Goal: Task Accomplishment & Management: Complete application form

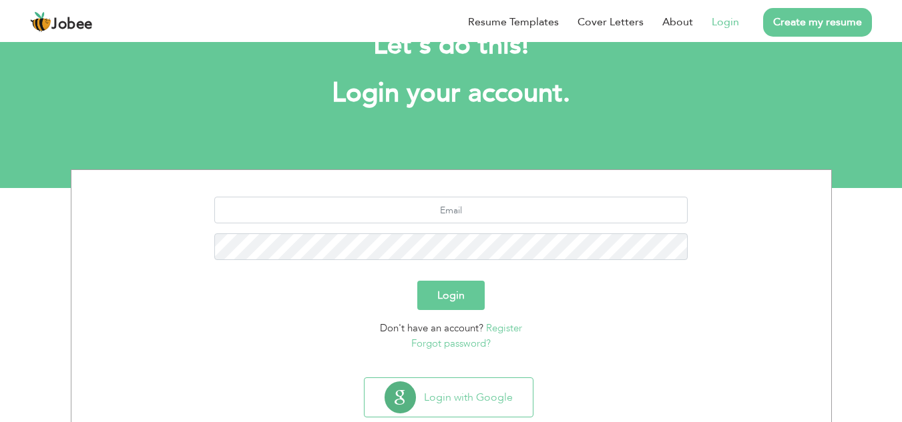
scroll to position [84, 0]
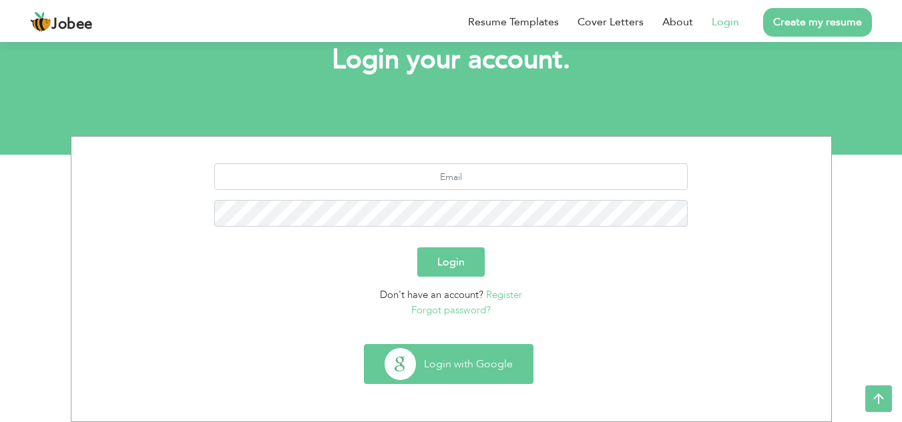
click at [457, 362] on button "Login with Google" at bounding box center [448, 364] width 168 height 39
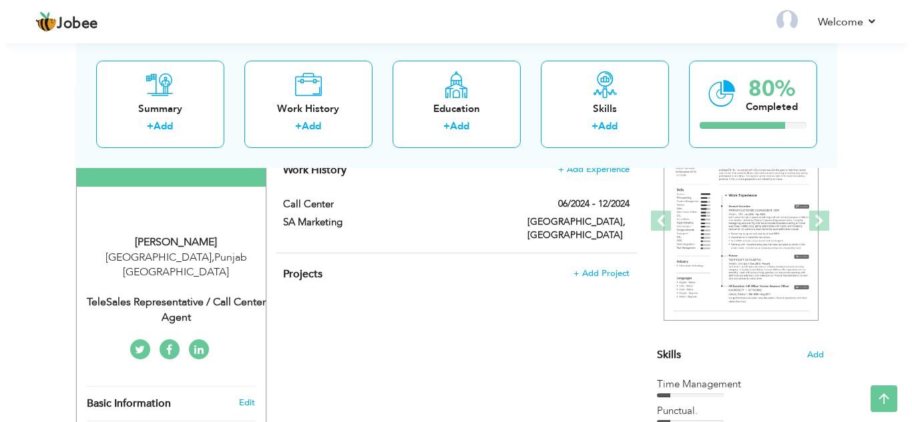
scroll to position [133, 0]
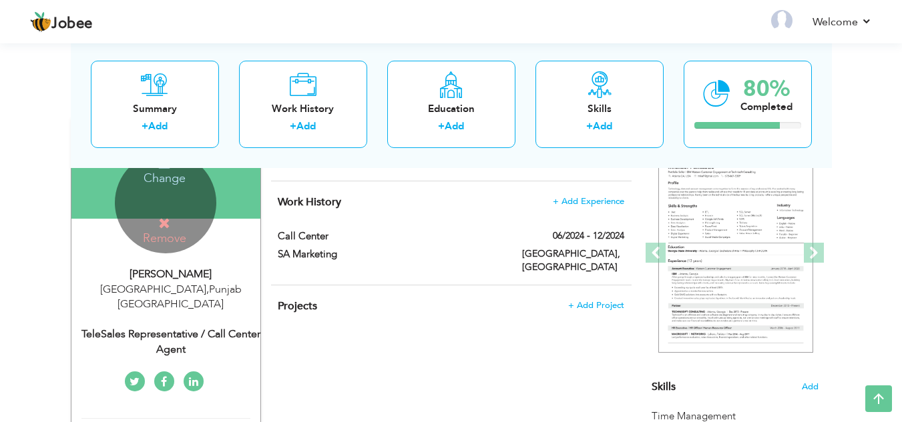
click at [161, 221] on icon at bounding box center [164, 224] width 12 height 12
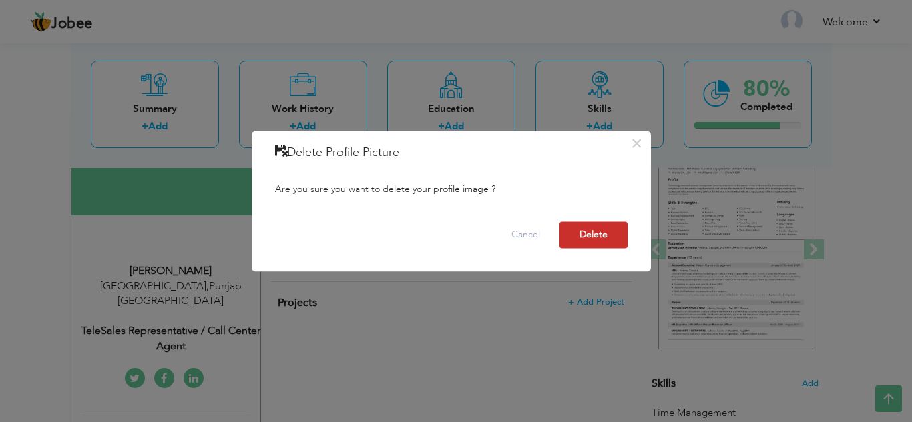
scroll to position [0, 0]
click at [602, 238] on button "Delete" at bounding box center [593, 235] width 68 height 27
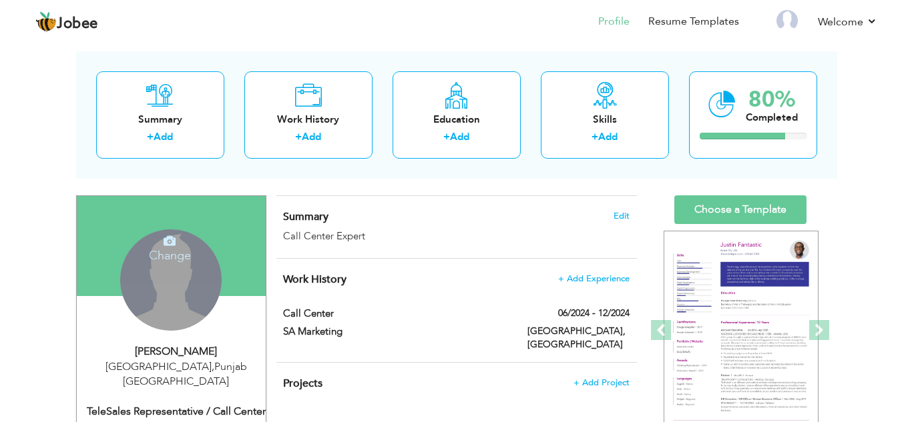
scroll to position [133, 0]
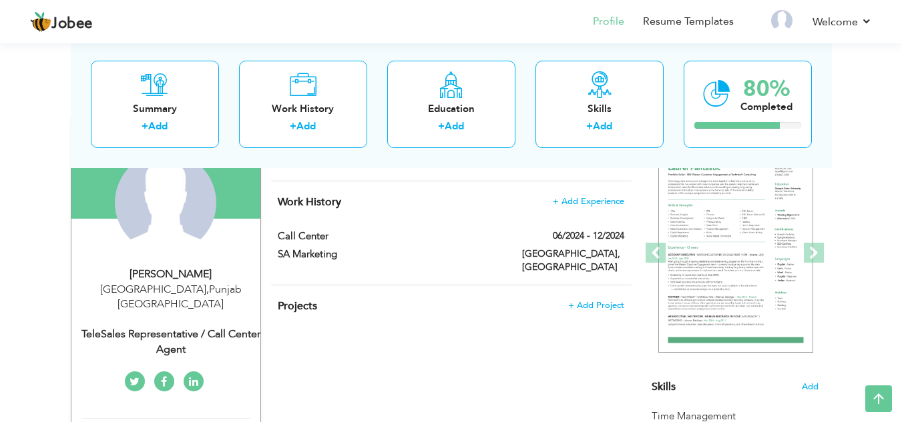
click at [153, 278] on div "Amir Manzoor" at bounding box center [170, 274] width 179 height 15
type input "Amir"
type input "Manzoor"
type input "03219682312"
select select "number:166"
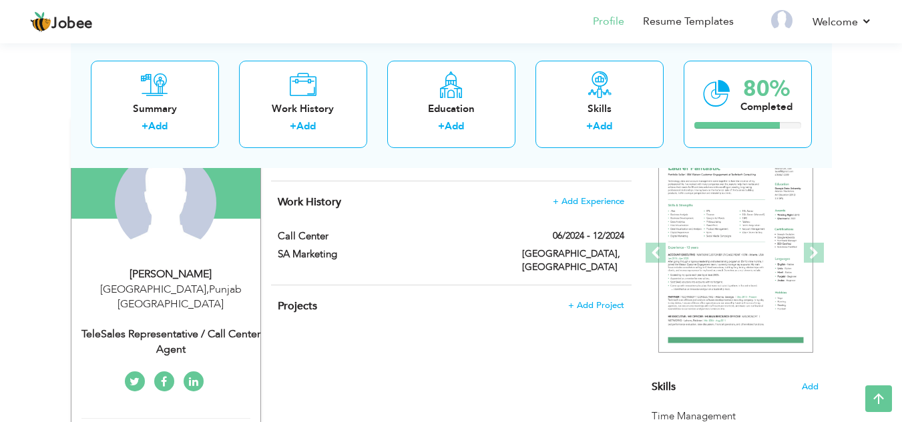
type input "Punjab"
type input "Lahore"
select select "number:1"
type input "TeleSales Representative / Call Center Agent"
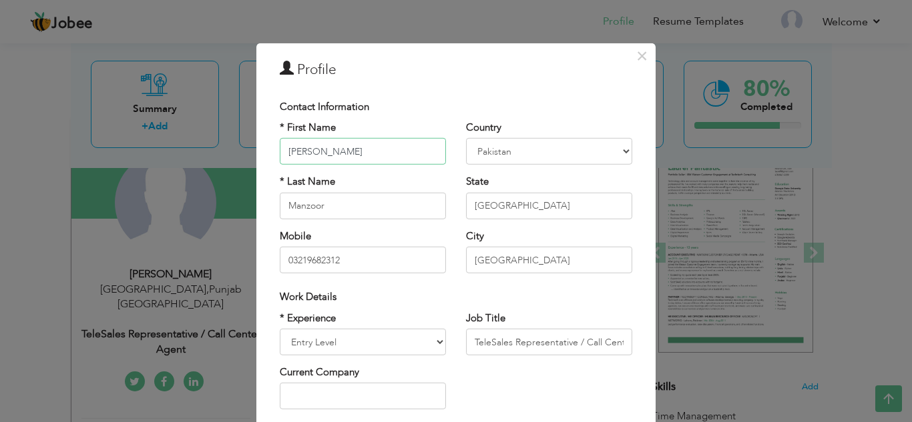
click at [398, 152] on input "Amir" at bounding box center [363, 151] width 166 height 27
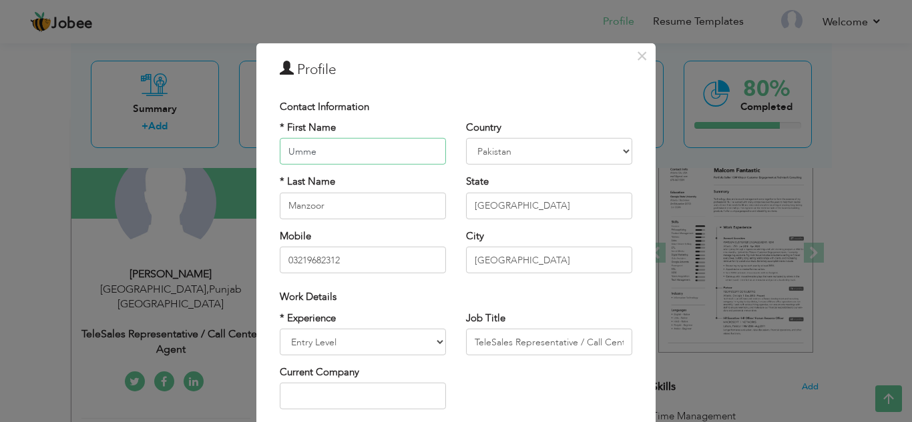
type input "Umme"
click at [508, 150] on select "Afghanistan Albania Algeria American Samoa Andorra Angola Anguilla Antarctica A…" at bounding box center [549, 151] width 166 height 27
click at [372, 204] on input "Manzoor" at bounding box center [363, 206] width 166 height 27
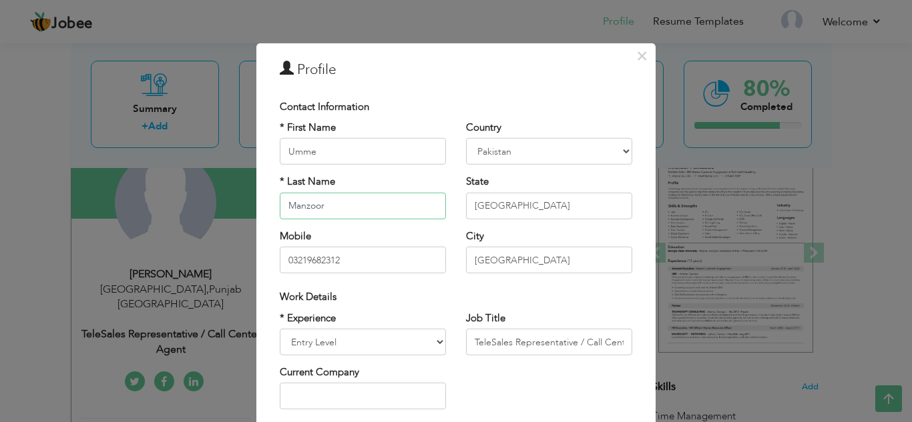
click at [372, 204] on input "Manzoor" at bounding box center [363, 206] width 166 height 27
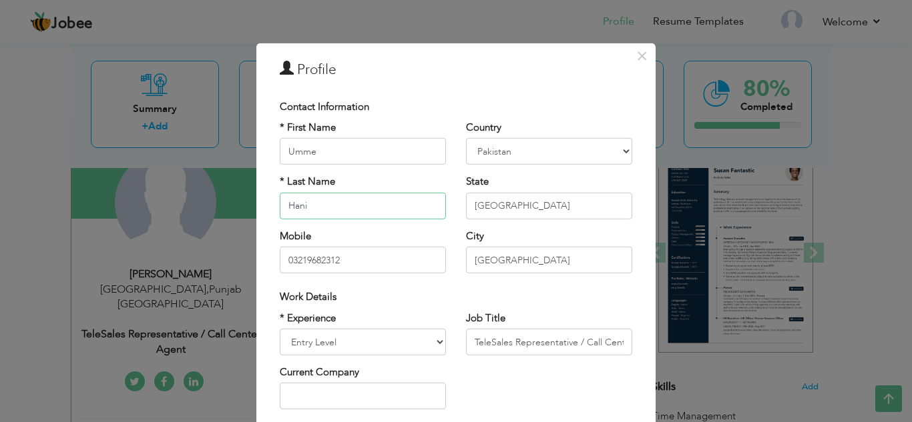
type input "Hani"
click at [587, 214] on input "Punjab" at bounding box center [549, 206] width 166 height 27
click at [522, 262] on input "Lahore" at bounding box center [549, 260] width 166 height 27
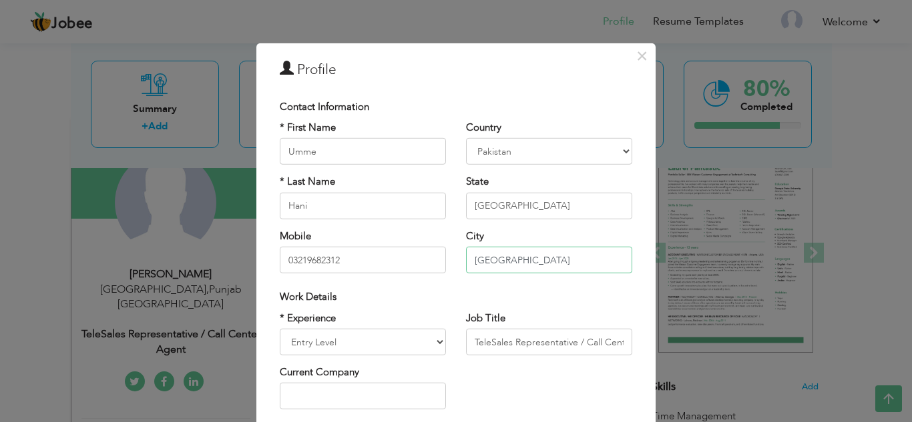
type input "[GEOGRAPHIC_DATA]"
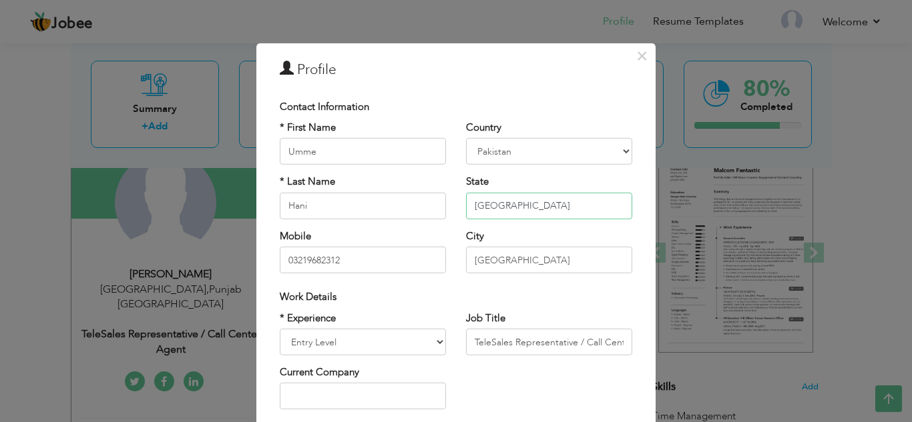
click at [531, 204] on input "Punjab" at bounding box center [549, 206] width 166 height 27
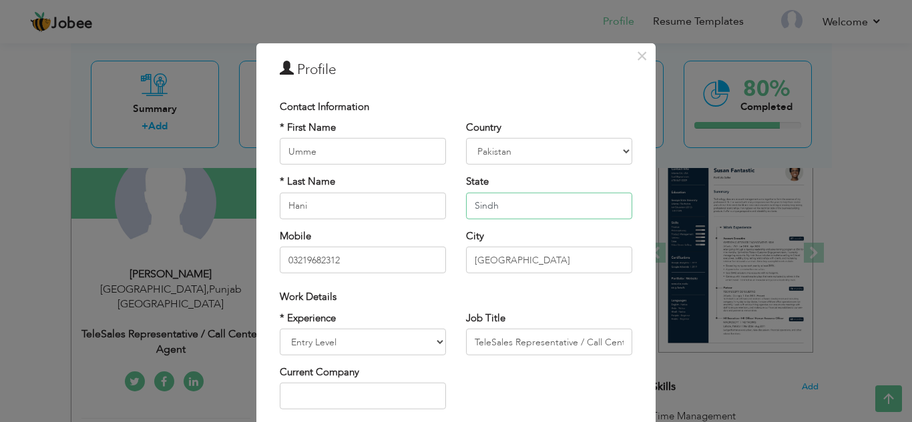
type input "Sindh"
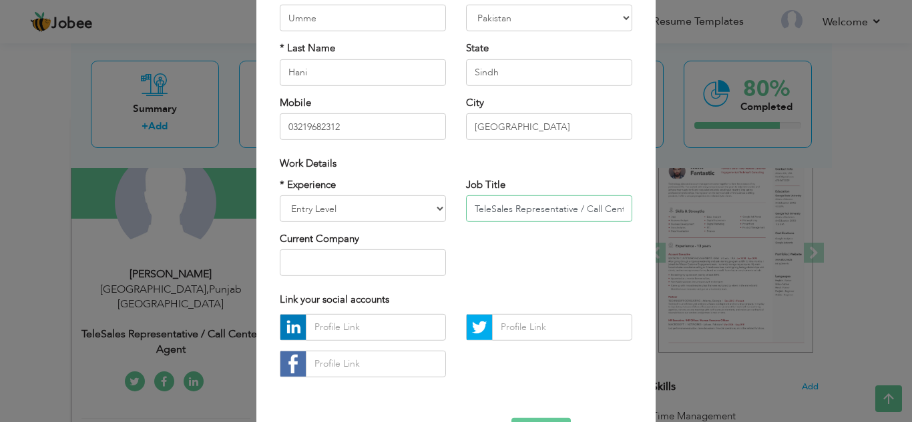
click at [508, 216] on input "TeleSales Representative / Call Center Agent" at bounding box center [549, 209] width 166 height 27
drag, startPoint x: 573, startPoint y: 211, endPoint x: 441, endPoint y: 208, distance: 132.2
click at [441, 208] on div "* Experience Entry Level Less than 1 Year 1 Year 2 Years 3 Years 4 Years 5 Year…" at bounding box center [456, 232] width 372 height 109
click at [476, 205] on input "/ Call Center Agent" at bounding box center [549, 209] width 166 height 27
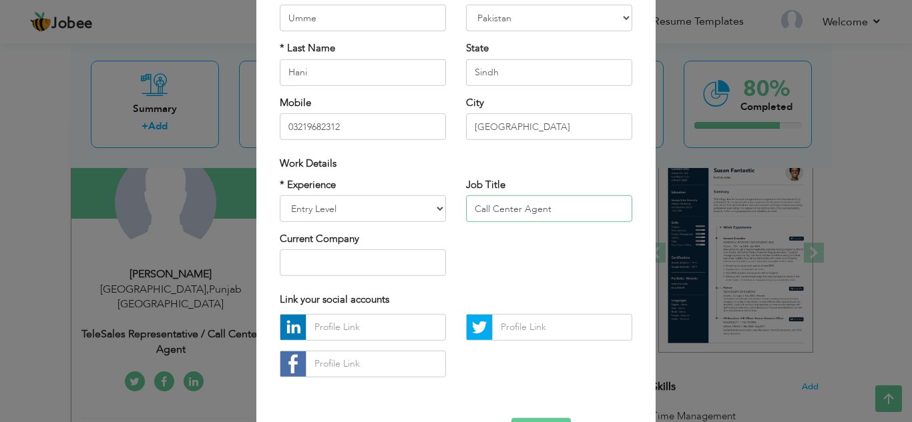
click at [470, 209] on input "Call Center Agent" at bounding box center [549, 209] width 166 height 27
click at [475, 211] on input "Call Center Agent" at bounding box center [549, 209] width 166 height 27
click at [565, 215] on input "Call Center Agent" at bounding box center [549, 209] width 166 height 27
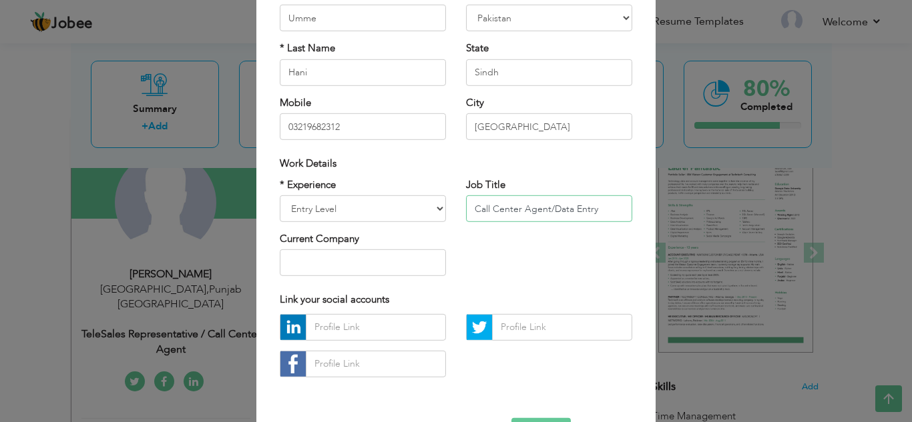
type input "Call Center Agent/Data Entry"
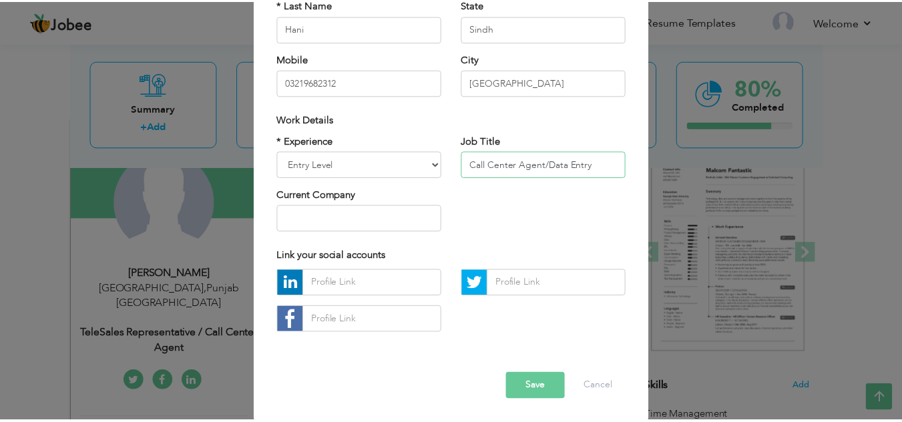
scroll to position [180, 0]
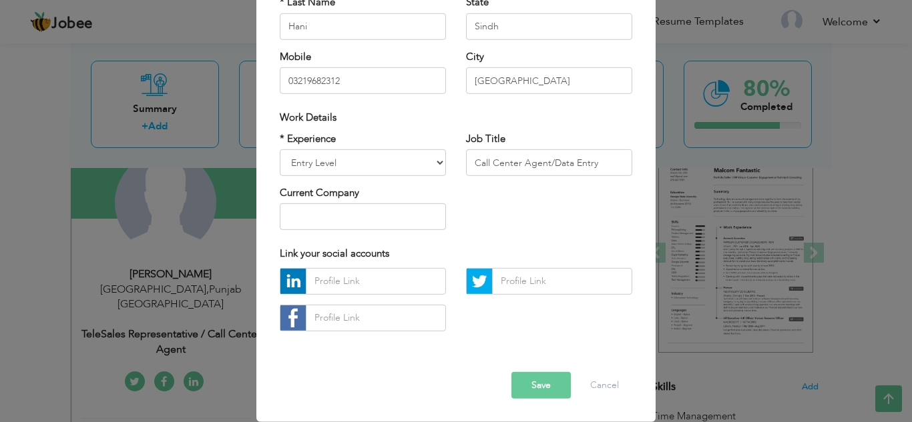
click at [561, 389] on button "Save" at bounding box center [540, 385] width 59 height 27
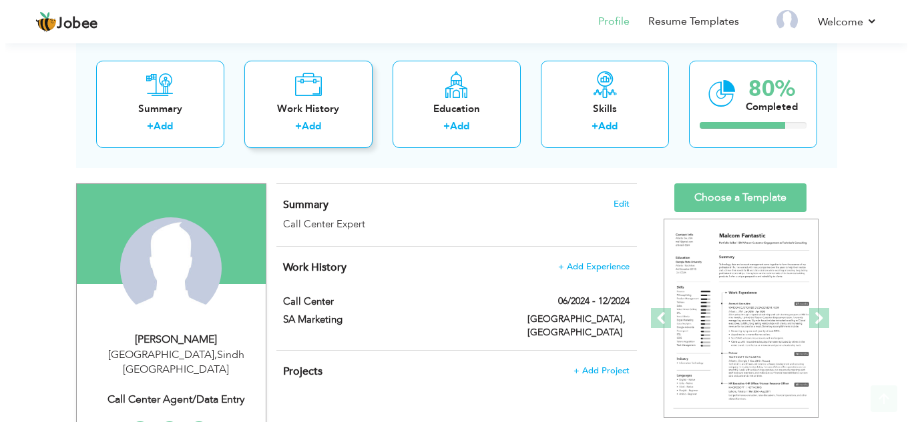
scroll to position [133, 0]
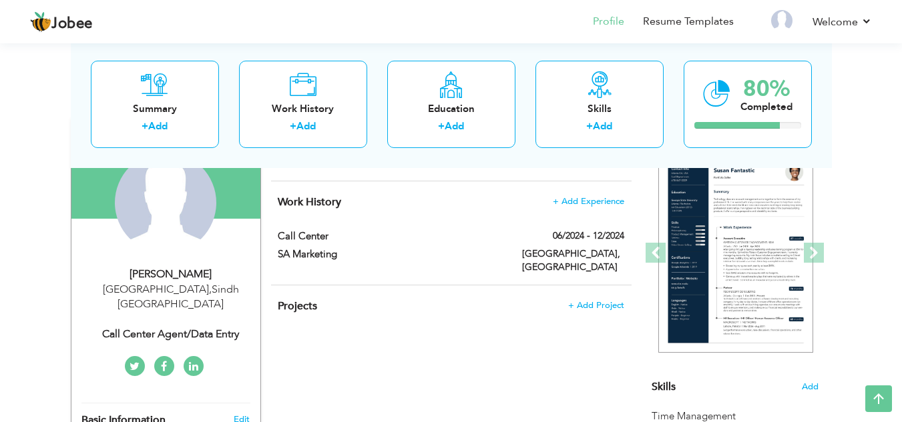
click at [333, 205] on span "Work History" at bounding box center [309, 202] width 63 height 15
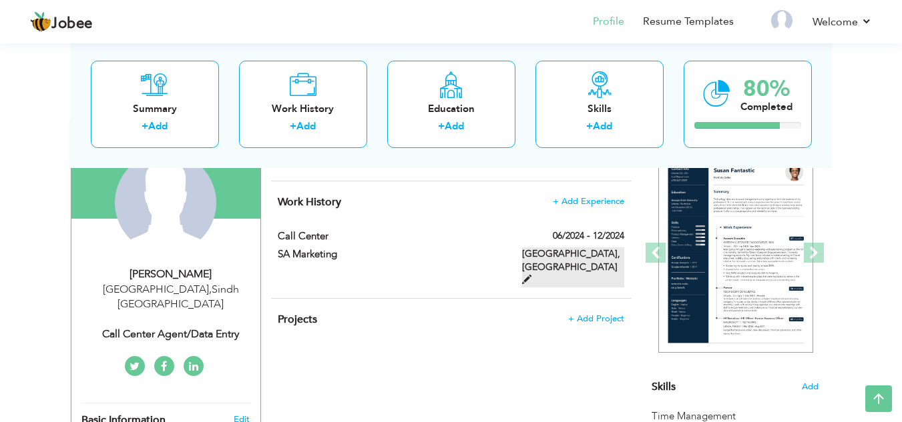
click at [590, 256] on label "Lahore, Pakistan" at bounding box center [573, 268] width 102 height 40
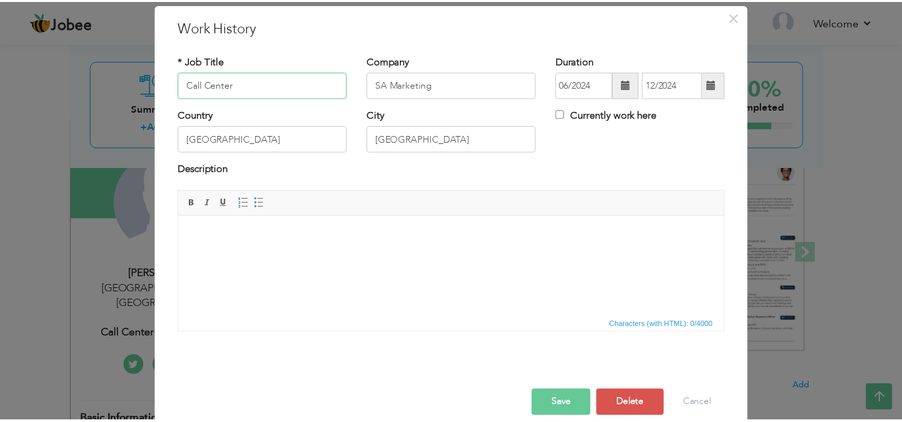
scroll to position [58, 0]
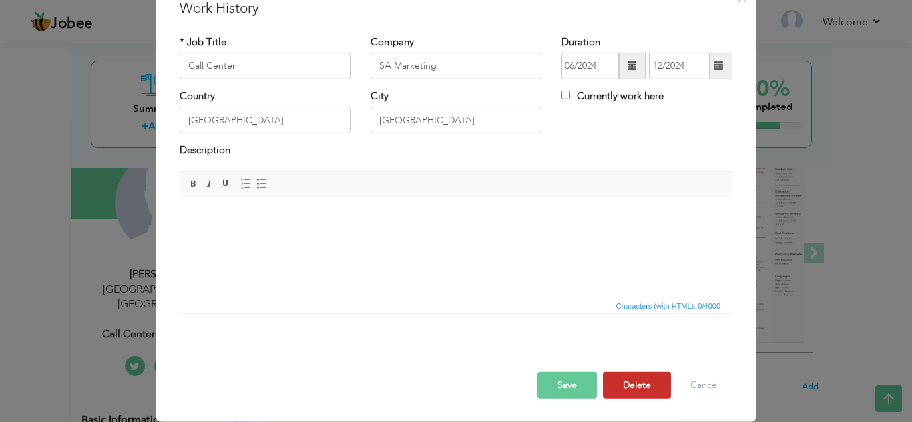
click at [643, 388] on button "Delete" at bounding box center [637, 385] width 68 height 27
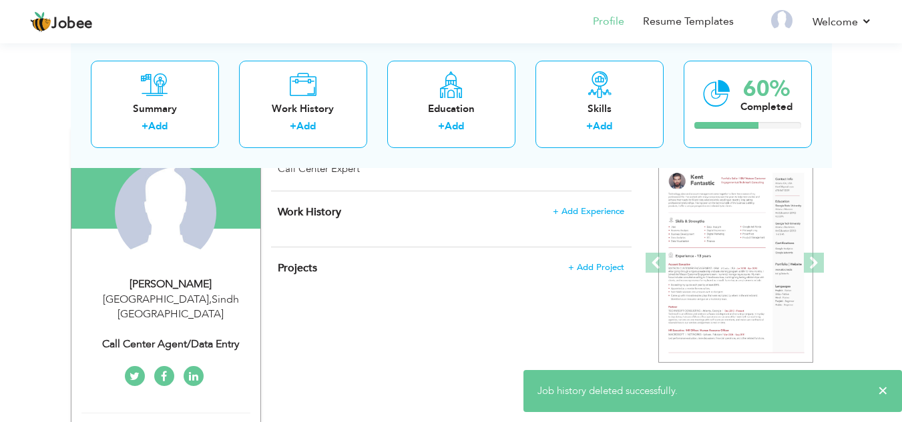
scroll to position [0, 0]
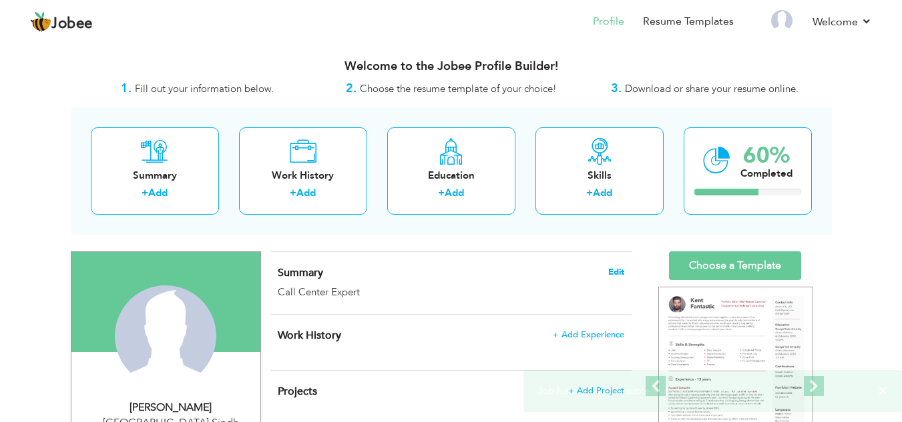
click at [616, 273] on span "Edit" at bounding box center [616, 272] width 16 height 9
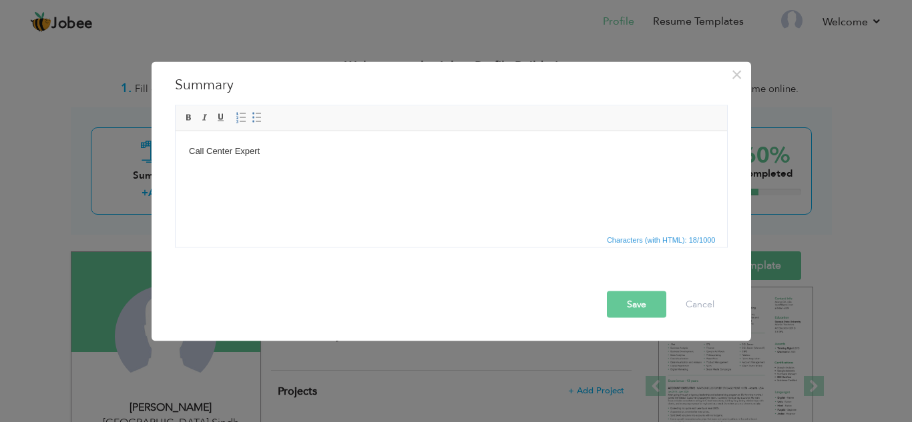
click at [358, 151] on body "Call Center Expert" at bounding box center [450, 151] width 525 height 14
drag, startPoint x: 515, startPoint y: 119, endPoint x: 730, endPoint y: 338, distance: 306.3
click at [730, 338] on div "× Summary Call Center Expert Rich Text Editor, summaryEditor Editor toolbars Ba…" at bounding box center [451, 201] width 599 height 280
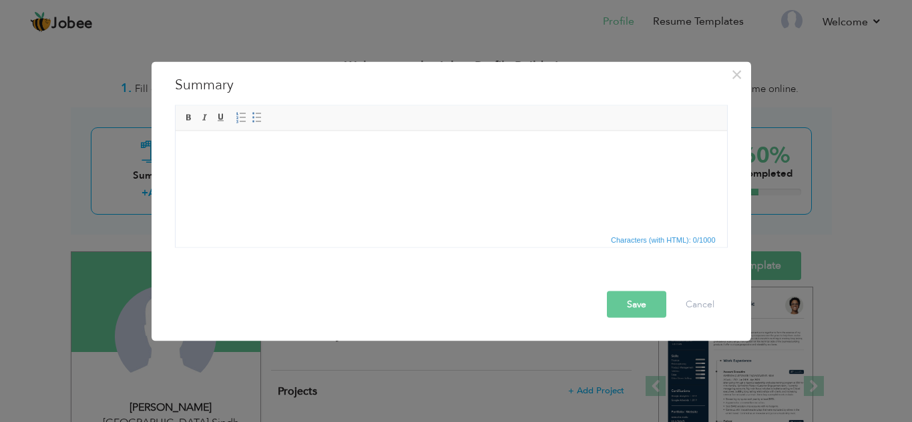
click at [649, 308] on button "Save" at bounding box center [636, 304] width 59 height 27
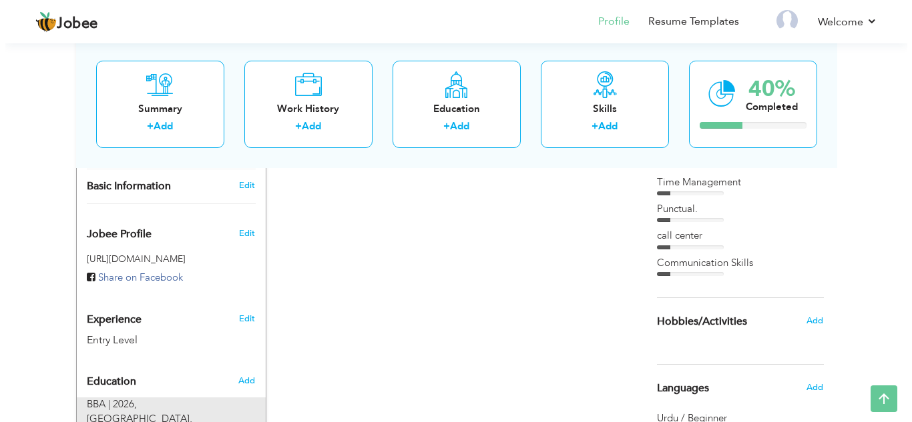
scroll to position [400, 0]
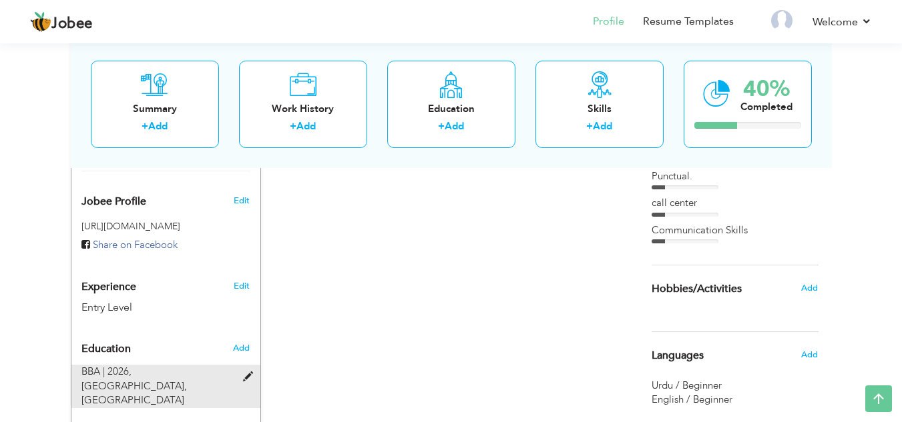
click at [187, 380] on span "University of Education, Lahore" at bounding box center [133, 393] width 105 height 27
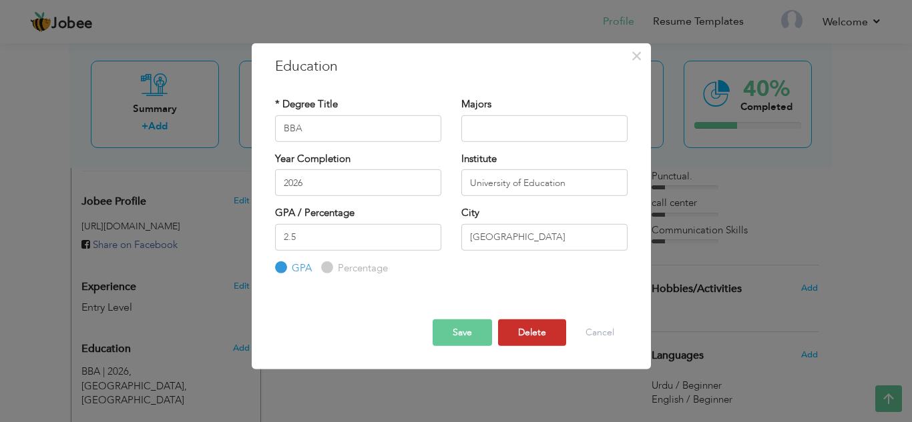
click at [526, 334] on button "Delete" at bounding box center [532, 333] width 68 height 27
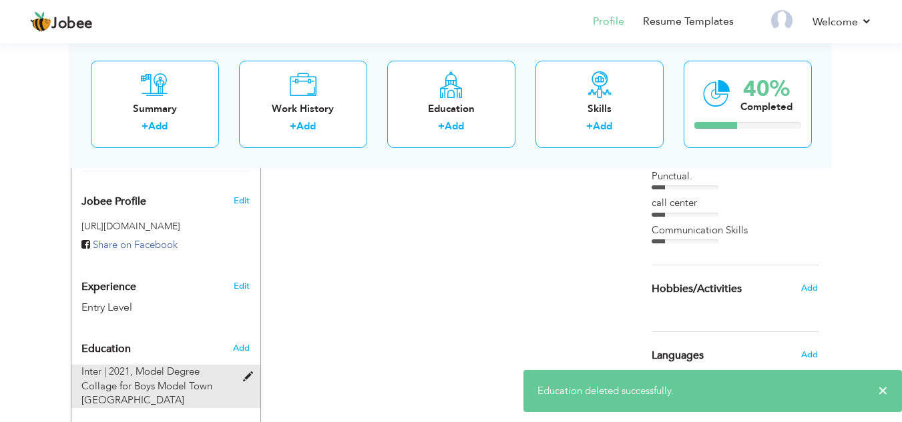
click at [202, 365] on div "Inter | 2021, Model Degree Collage for Boys Model Town Lahore" at bounding box center [157, 386] width 173 height 43
type input "Inter"
type input "2021"
type input "Model Degree Collage for Boys Model Town Lahore"
type input "55"
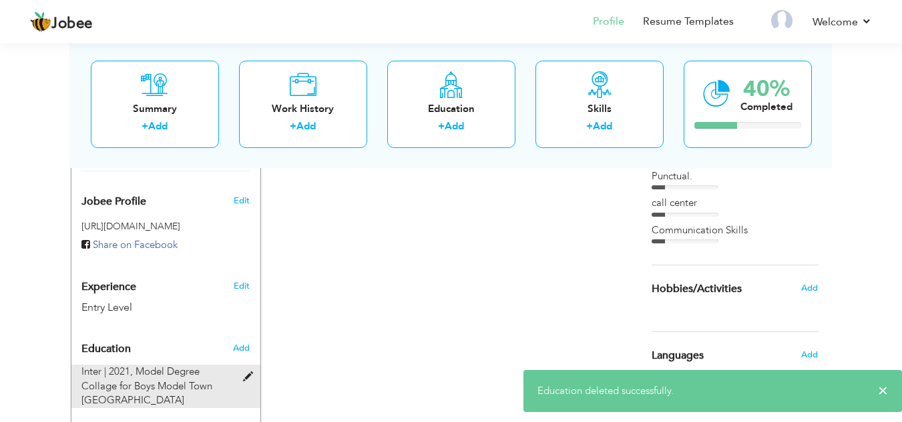
radio input "false"
radio input "true"
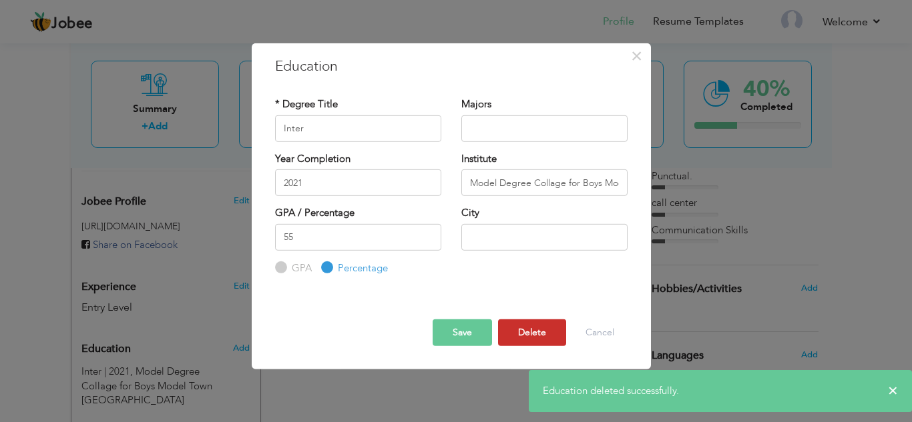
click at [533, 331] on button "Delete" at bounding box center [532, 333] width 68 height 27
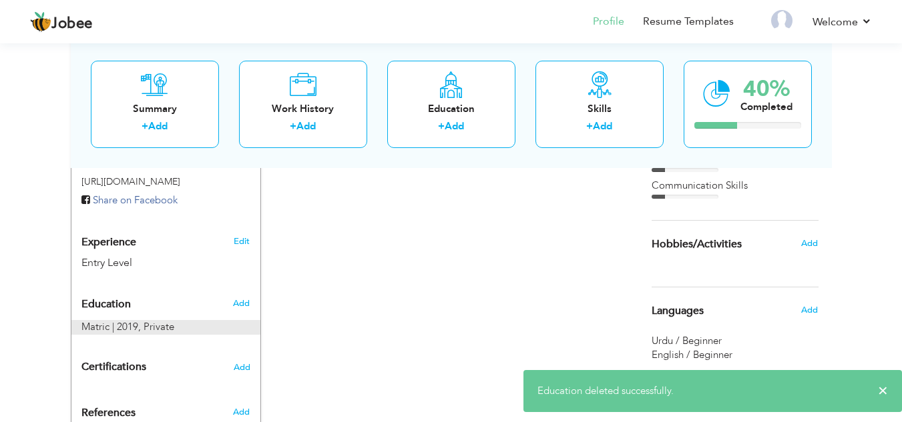
scroll to position [467, 0]
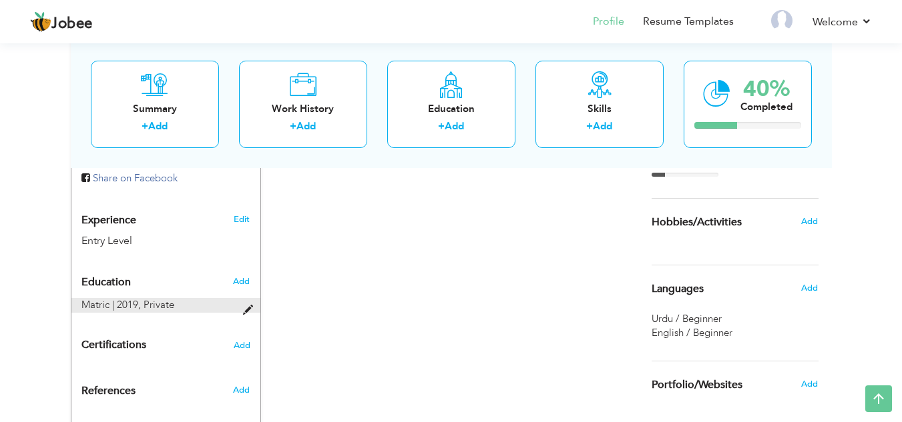
click at [158, 298] on span "Private" at bounding box center [158, 304] width 31 height 13
type input "Matric"
type input "2019"
type input "Private"
type input "50"
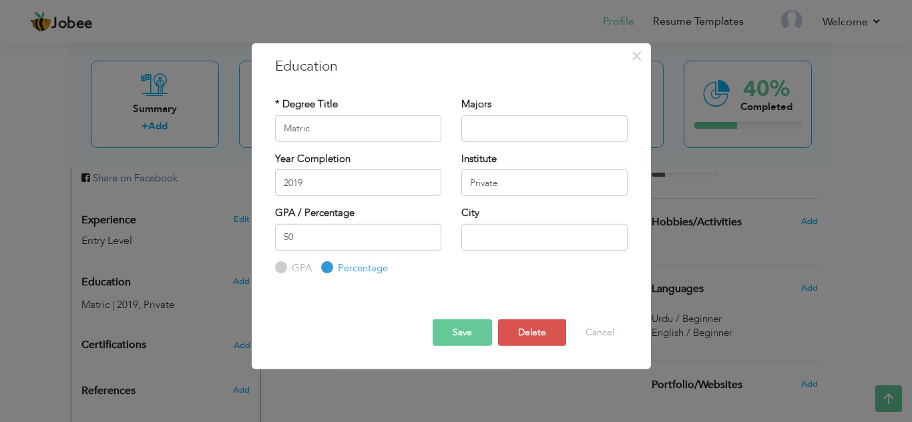
click at [525, 144] on div "Majors" at bounding box center [544, 124] width 186 height 54
click at [513, 130] on input "text" at bounding box center [544, 128] width 166 height 27
type input "Computer Science"
click at [396, 242] on input "50" at bounding box center [358, 237] width 166 height 27
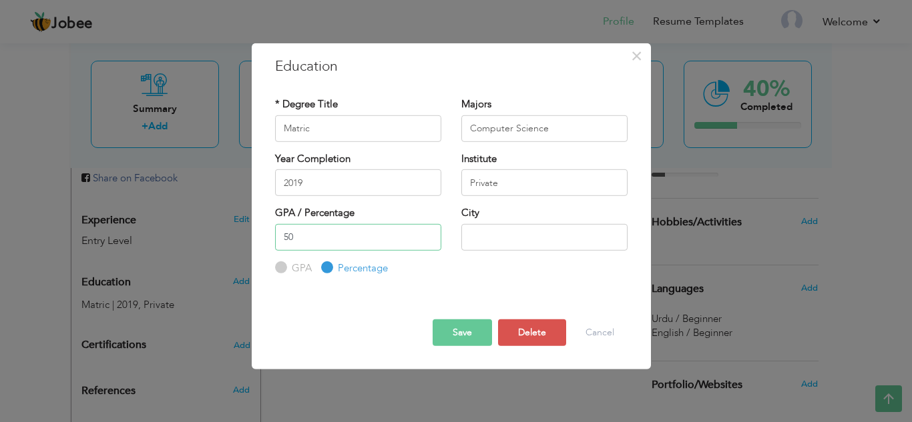
click at [396, 242] on input "50" at bounding box center [358, 237] width 166 height 27
type input "84"
click at [513, 244] on input "text" at bounding box center [544, 237] width 166 height 27
click at [479, 237] on input "text" at bounding box center [544, 237] width 166 height 27
type input "[GEOGRAPHIC_DATA]"
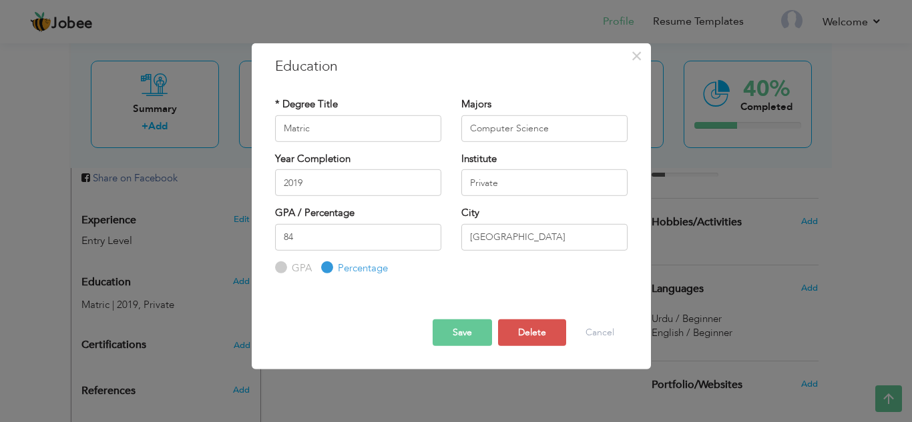
click at [533, 200] on div "Institute Private" at bounding box center [544, 179] width 186 height 54
click at [525, 182] on input "Private" at bounding box center [544, 183] width 166 height 27
type input "[GEOGRAPHIC_DATA]"
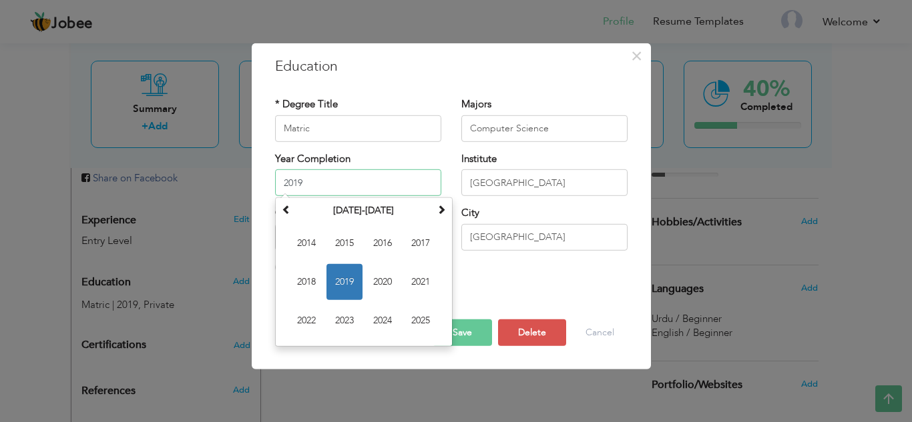
click at [324, 190] on input "2019" at bounding box center [358, 183] width 166 height 27
click at [420, 284] on span "2021" at bounding box center [420, 282] width 36 height 36
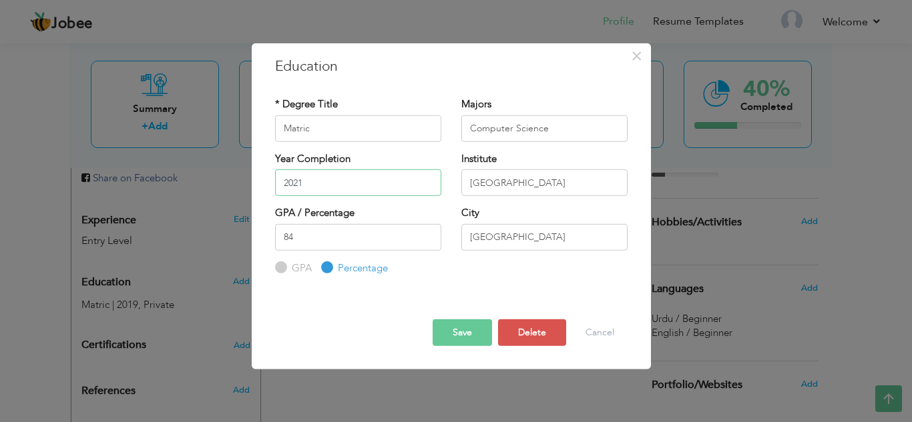
click at [310, 174] on input "2021" at bounding box center [358, 183] width 166 height 27
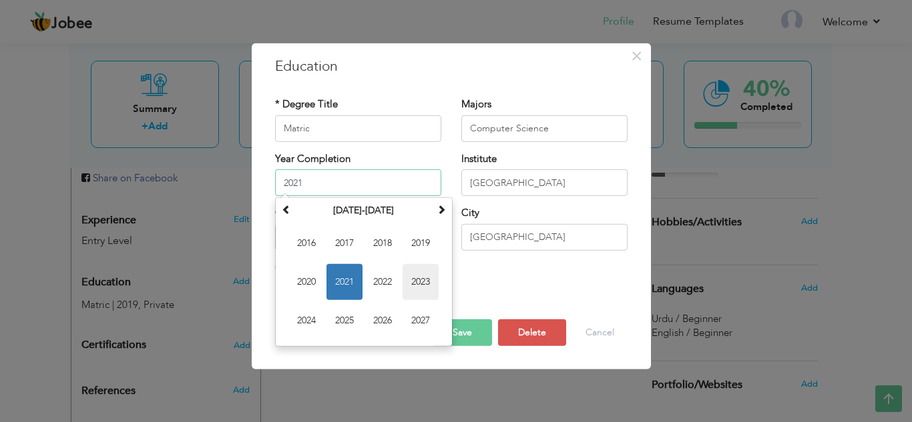
click at [422, 287] on span "2023" at bounding box center [420, 282] width 36 height 36
type input "2023"
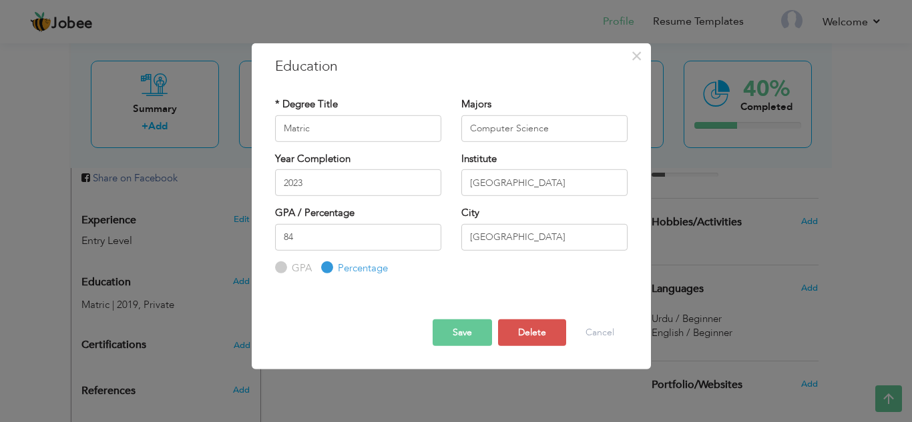
click at [453, 331] on button "Save" at bounding box center [462, 333] width 59 height 27
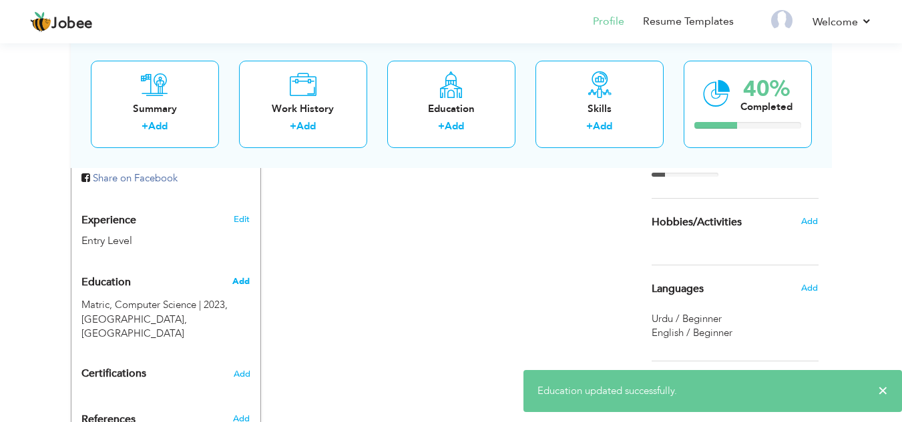
click at [244, 276] on span "Add" at bounding box center [240, 282] width 17 height 12
radio input "true"
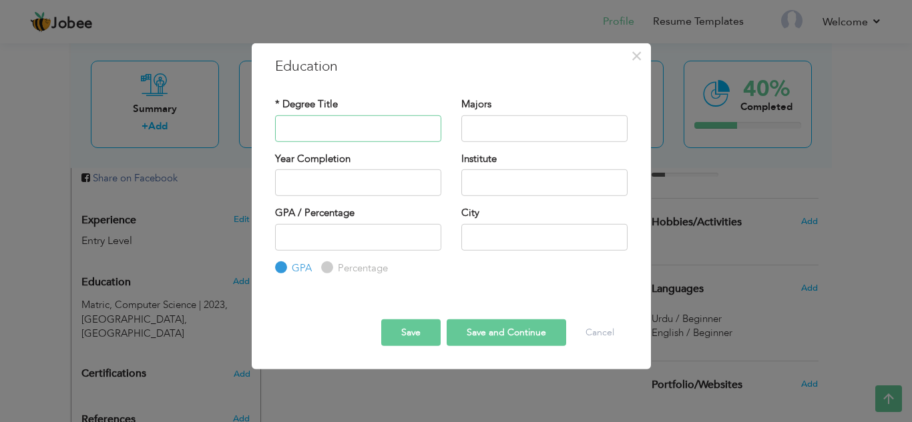
click at [344, 123] on input "text" at bounding box center [358, 128] width 166 height 27
click at [522, 240] on input "text" at bounding box center [544, 237] width 166 height 27
click at [394, 242] on input "number" at bounding box center [358, 237] width 166 height 27
click at [378, 175] on input "text" at bounding box center [358, 183] width 166 height 27
drag, startPoint x: 382, startPoint y: 125, endPoint x: 439, endPoint y: 131, distance: 56.5
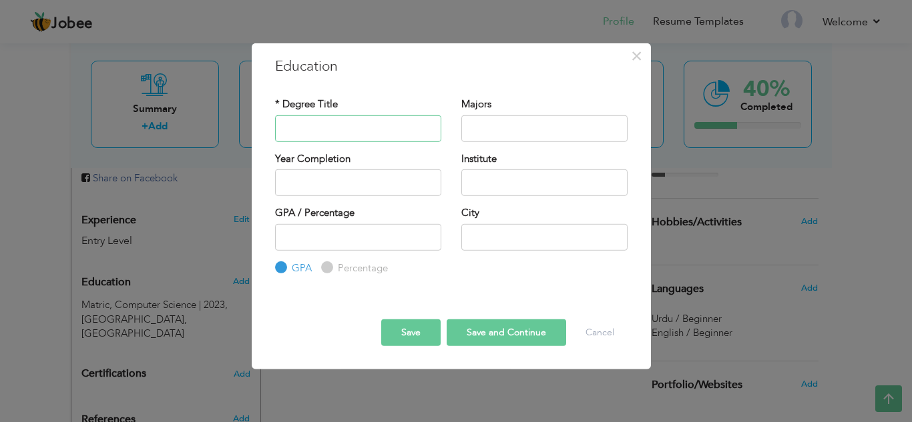
click at [383, 125] on input "text" at bounding box center [358, 128] width 166 height 27
click at [554, 131] on input "text" at bounding box center [544, 128] width 166 height 27
click at [639, 57] on span "×" at bounding box center [636, 55] width 11 height 24
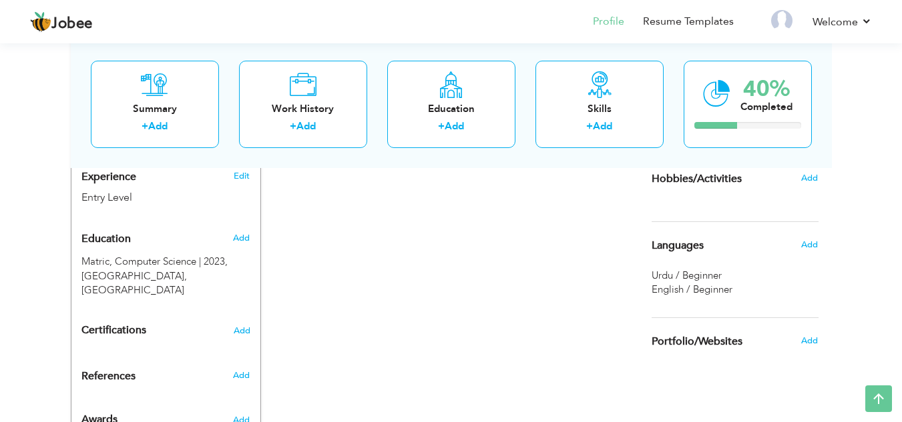
scroll to position [534, 0]
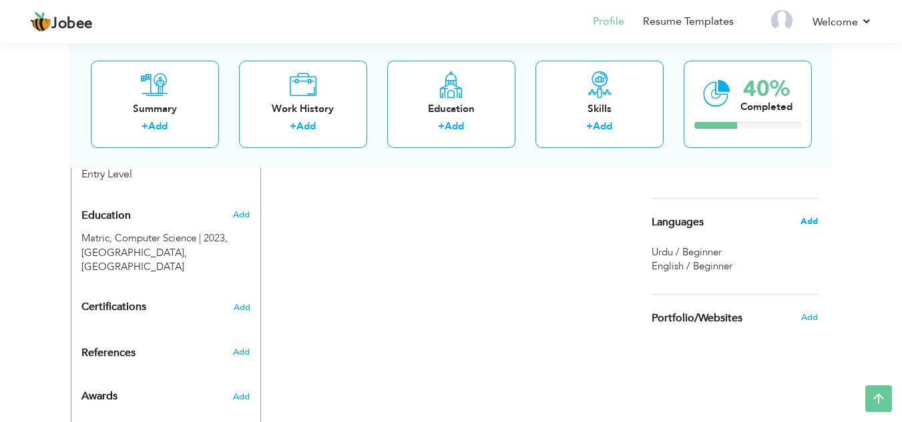
click at [814, 220] on span "Add" at bounding box center [808, 222] width 17 height 12
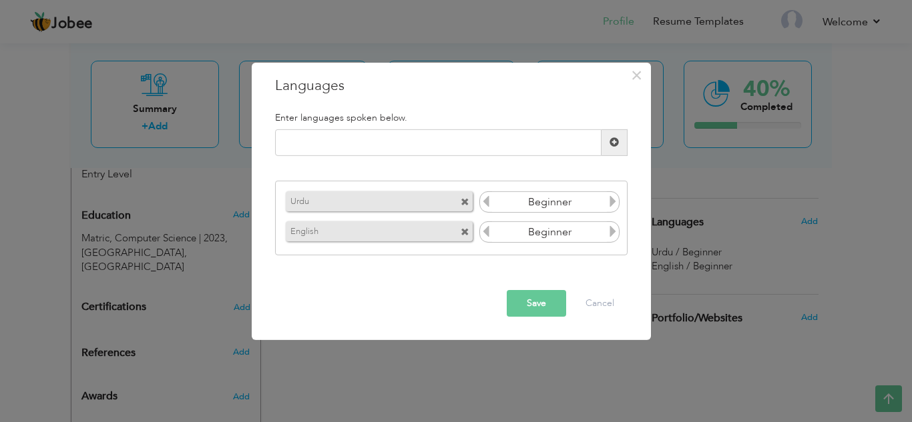
click at [613, 232] on icon at bounding box center [613, 232] width 12 height 12
click at [527, 310] on button "Save" at bounding box center [536, 303] width 59 height 27
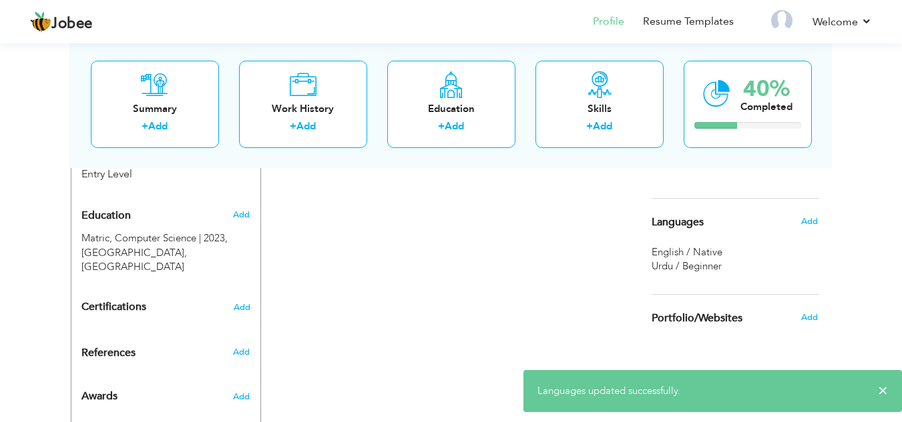
click at [818, 219] on h6 "Add" at bounding box center [809, 222] width 17 height 12
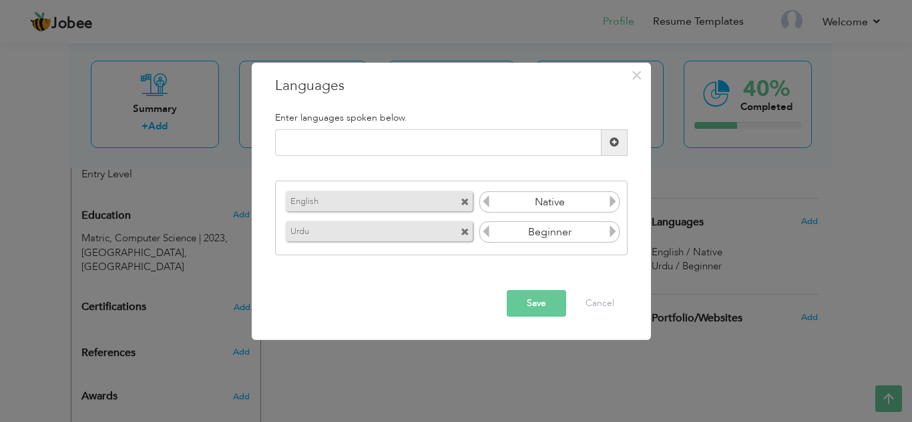
click at [612, 232] on icon at bounding box center [613, 232] width 12 height 12
click at [539, 302] on button "Save" at bounding box center [536, 303] width 59 height 27
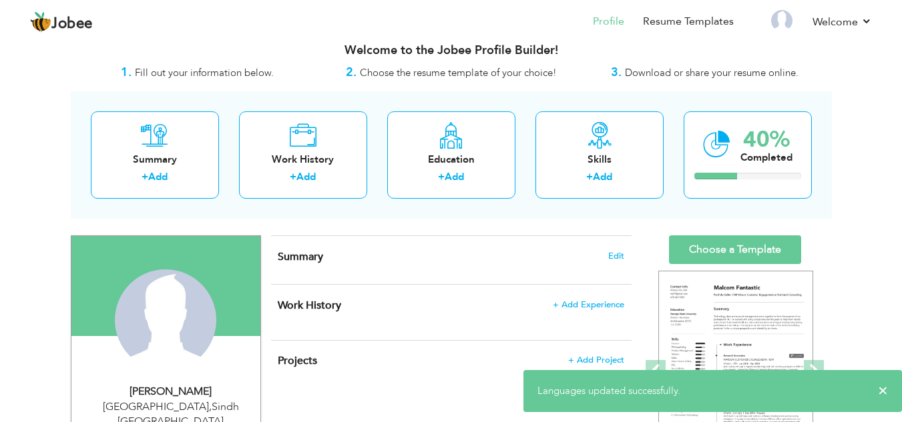
scroll to position [0, 0]
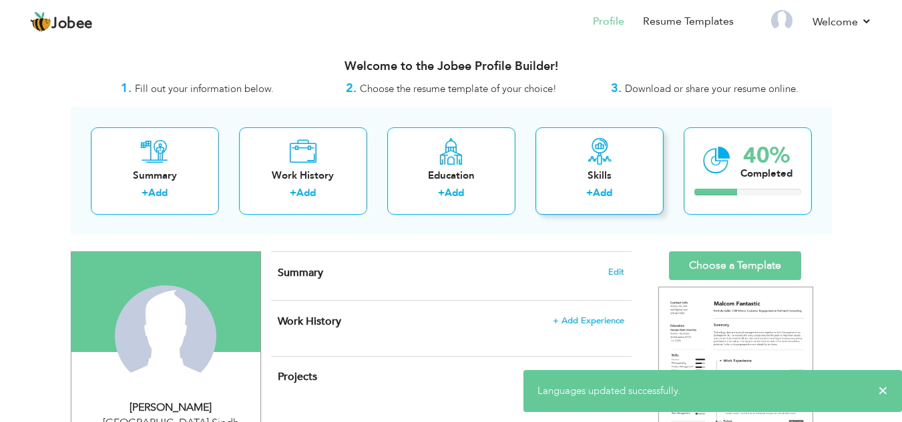
click at [602, 182] on div "Skills" at bounding box center [599, 176] width 107 height 14
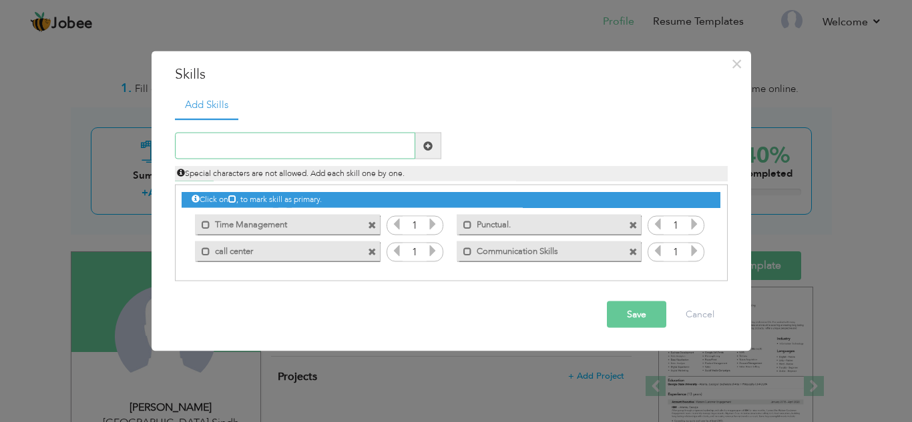
click at [264, 151] on input "text" at bounding box center [295, 146] width 240 height 27
click at [293, 137] on input "text" at bounding box center [295, 146] width 240 height 27
type input "exel"
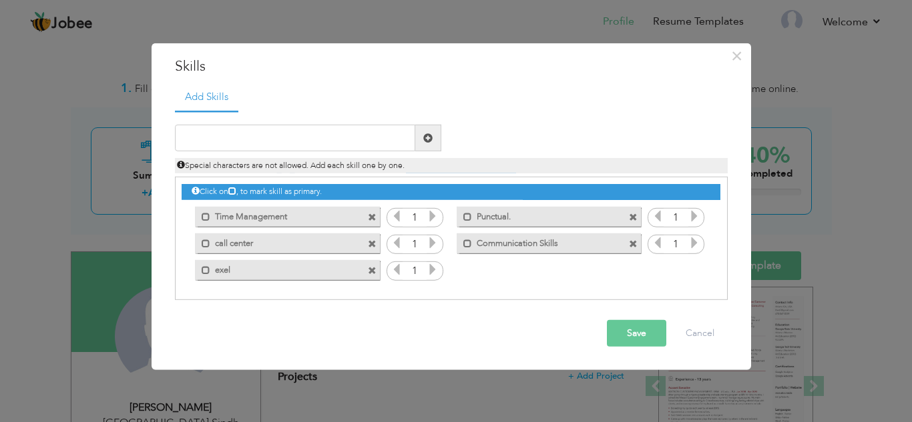
click at [639, 324] on button "Save" at bounding box center [636, 333] width 59 height 27
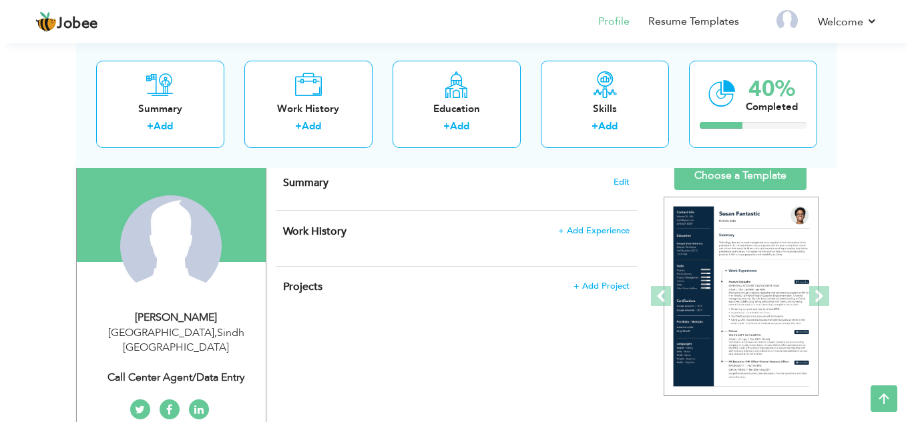
scroll to position [67, 0]
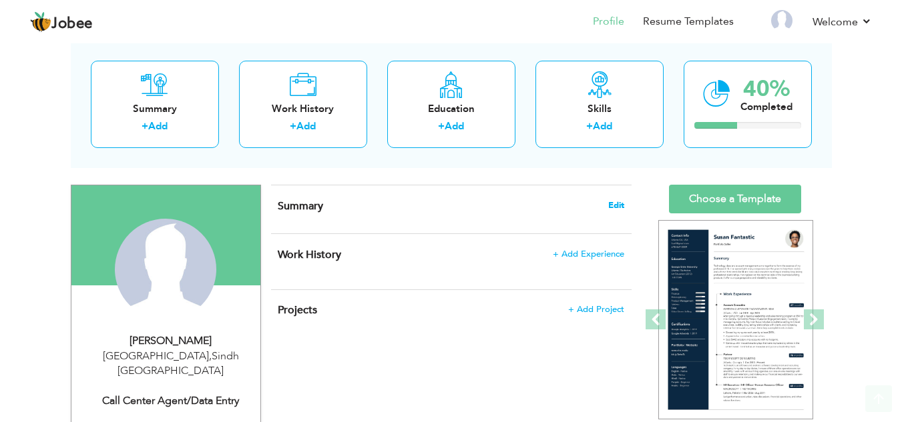
click at [617, 207] on span "Edit" at bounding box center [616, 205] width 16 height 9
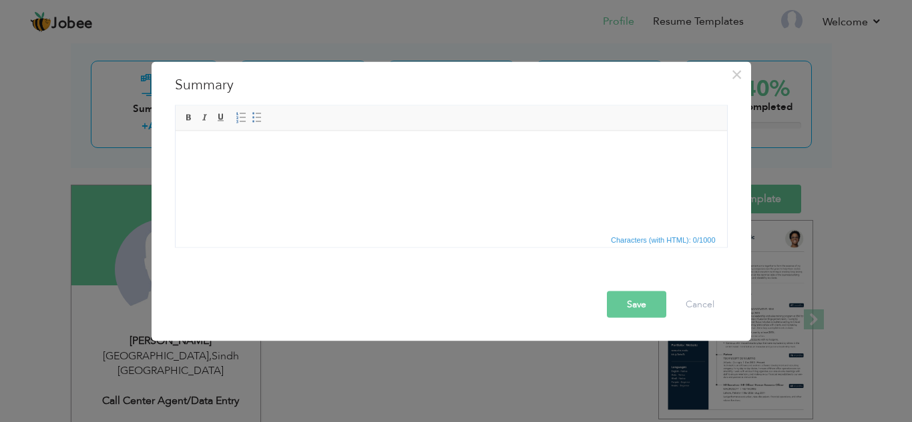
click at [288, 170] on html at bounding box center [450, 151] width 551 height 41
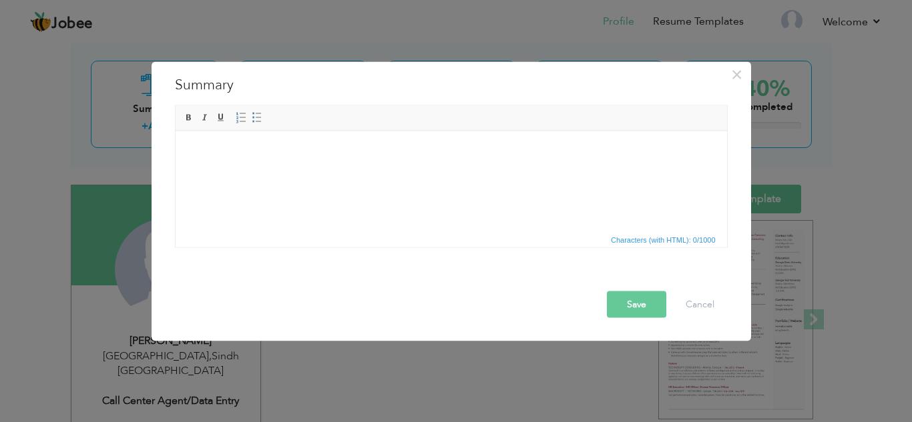
drag, startPoint x: 288, startPoint y: 169, endPoint x: 208, endPoint y: 144, distance: 83.8
drag, startPoint x: 226, startPoint y: 166, endPoint x: 528, endPoint y: 153, distance: 302.0
click at [559, 172] on html at bounding box center [450, 151] width 551 height 41
click at [274, 172] on span "Paste" at bounding box center [308, 167] width 69 height 16
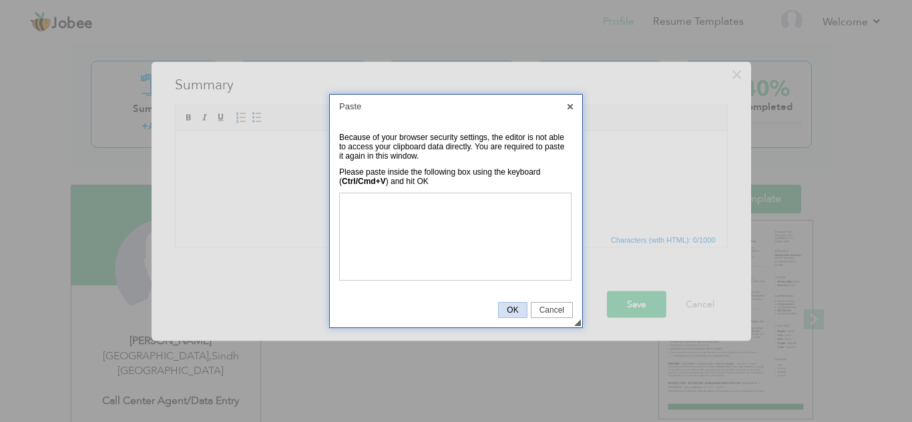
click at [513, 310] on span "OK" at bounding box center [512, 310] width 27 height 9
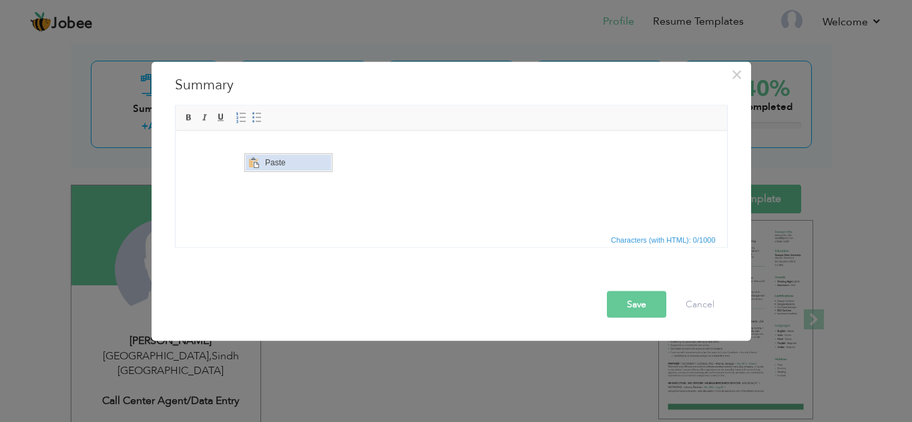
click at [277, 158] on span "Paste" at bounding box center [295, 163] width 69 height 16
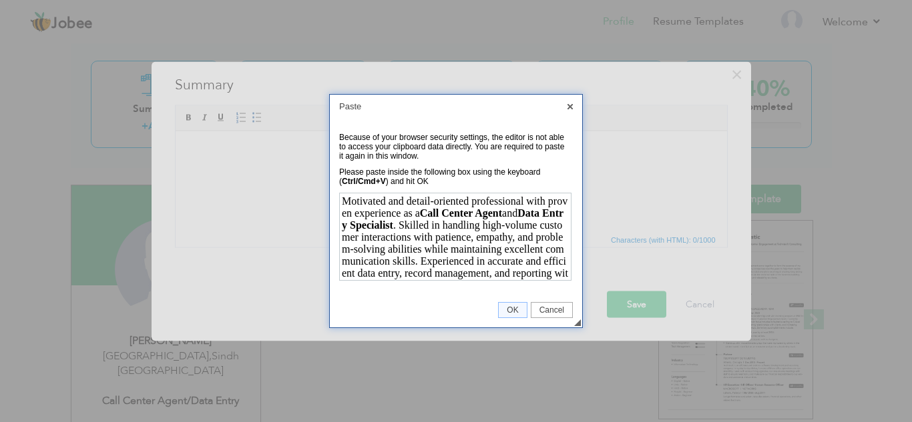
scroll to position [83, 0]
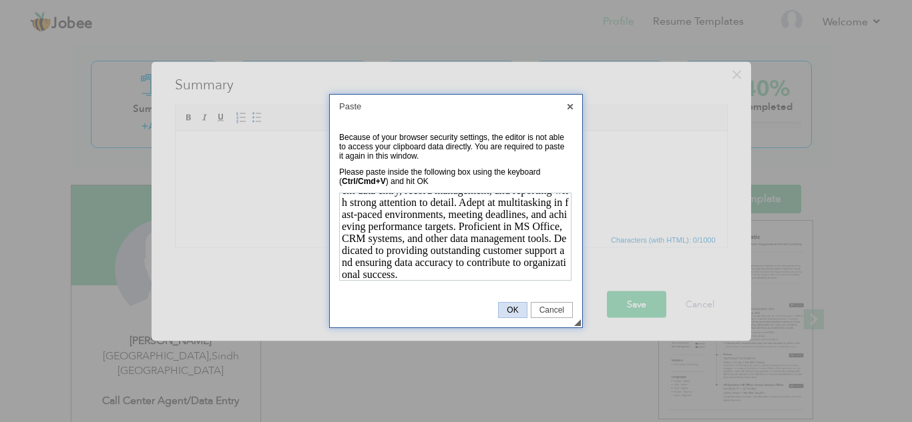
click at [516, 307] on span "OK" at bounding box center [512, 310] width 27 height 9
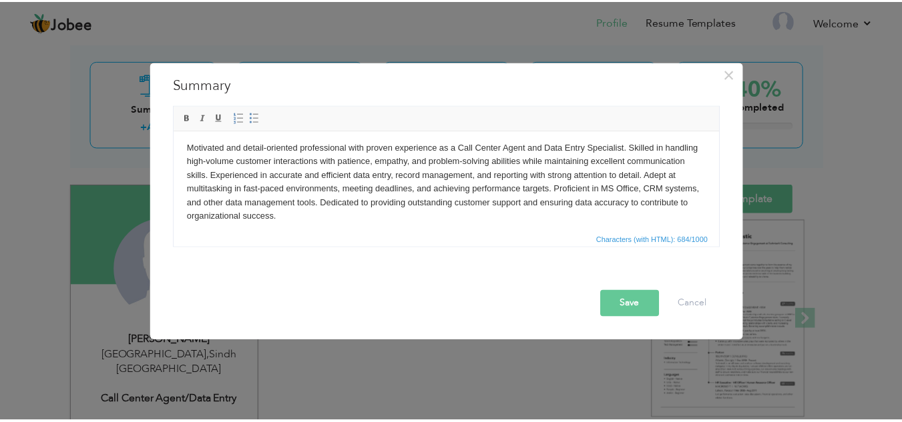
scroll to position [0, 0]
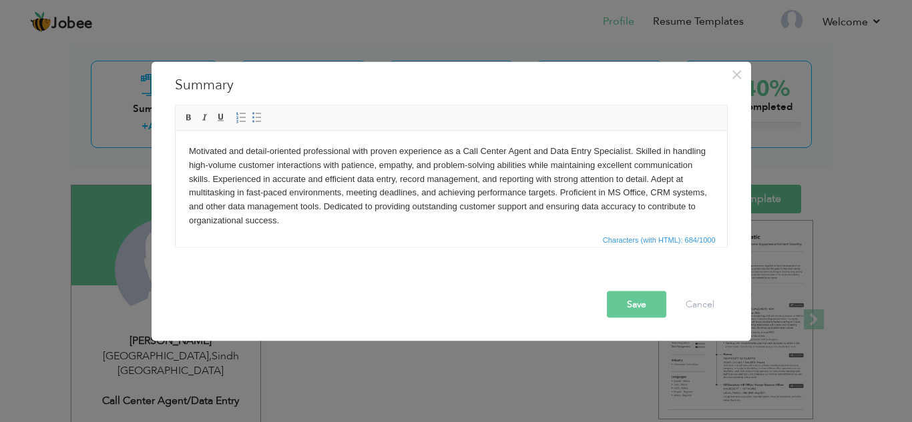
click at [645, 313] on button "Save" at bounding box center [636, 304] width 59 height 27
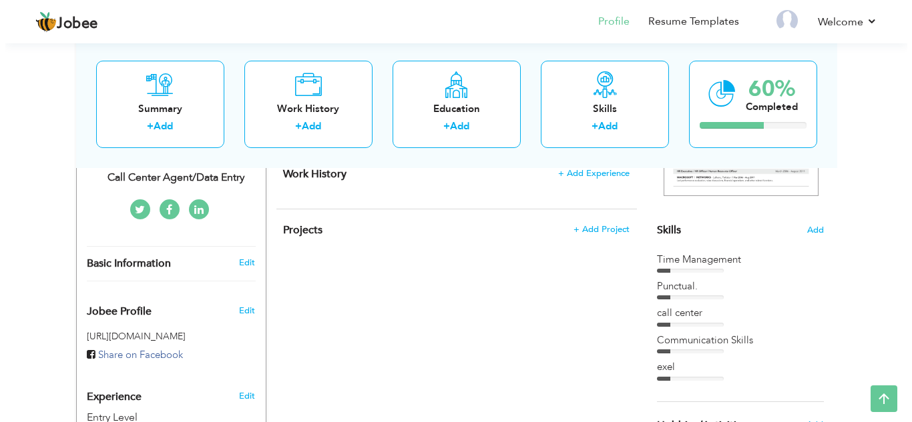
scroll to position [267, 0]
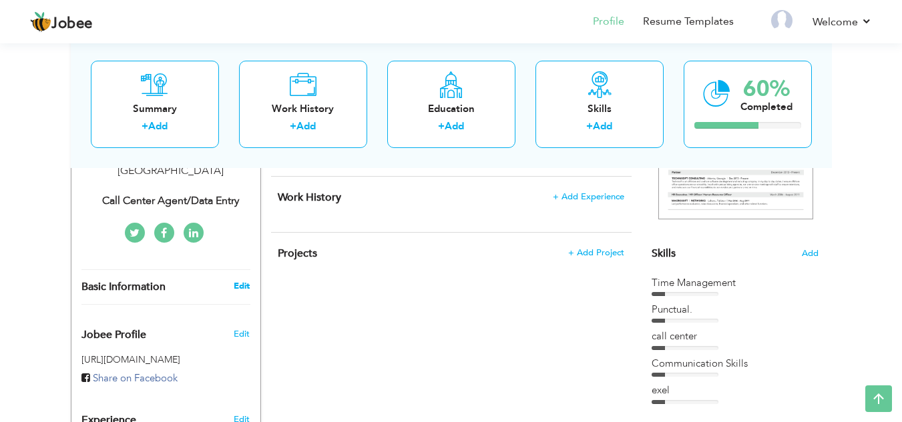
click at [243, 280] on link "Edit" at bounding box center [242, 286] width 16 height 12
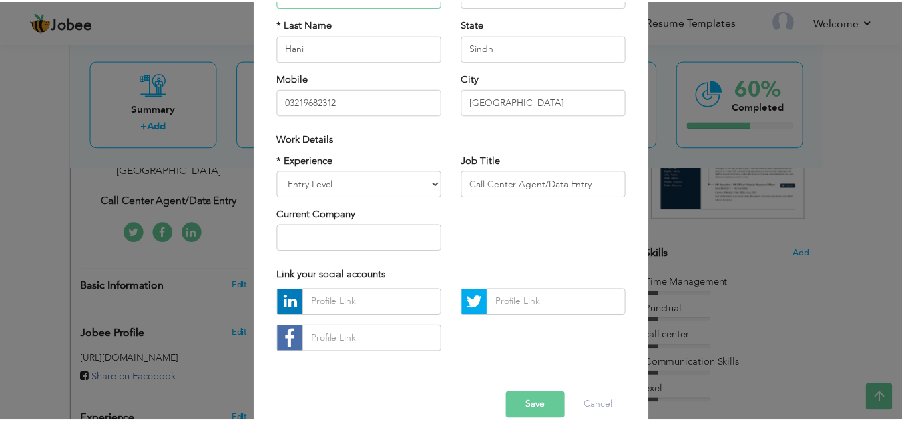
scroll to position [180, 0]
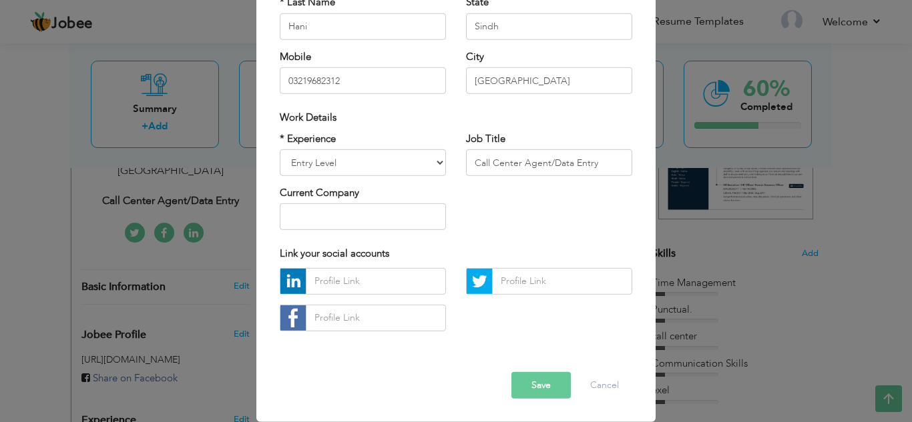
click at [552, 391] on button "Save" at bounding box center [540, 385] width 59 height 27
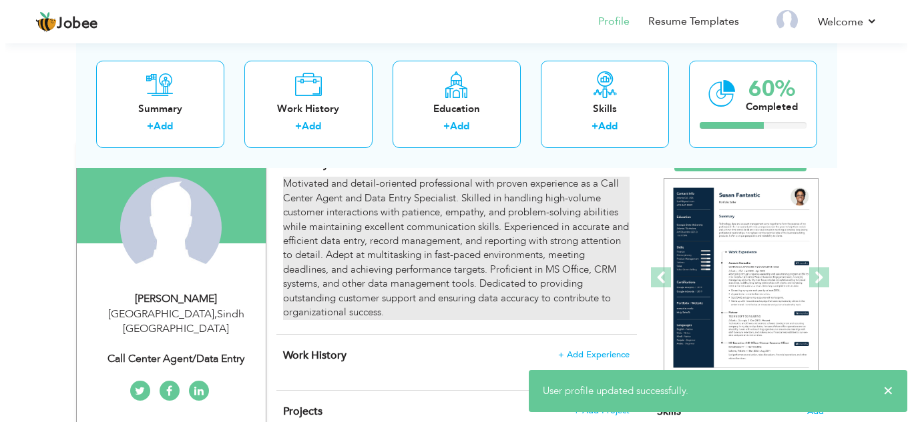
scroll to position [267, 0]
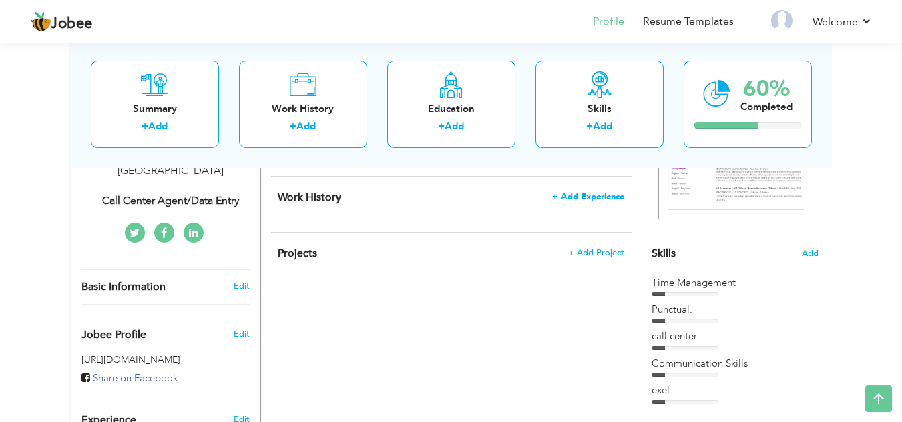
click at [582, 197] on span "+ Add Experience" at bounding box center [588, 196] width 72 height 9
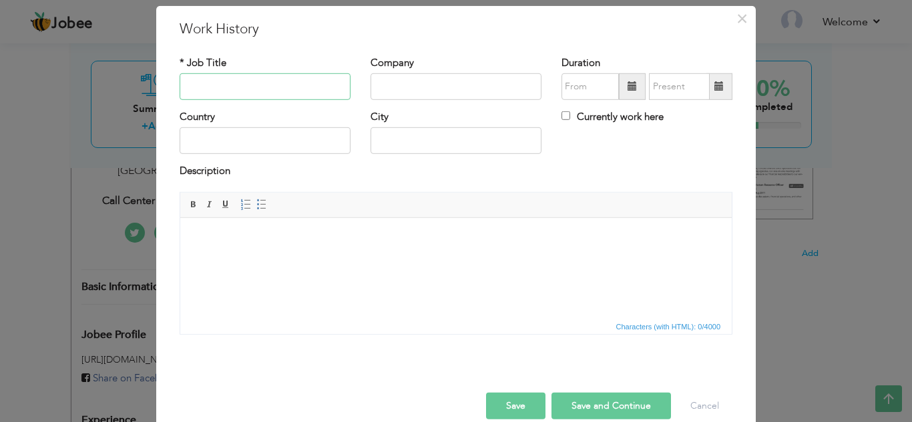
scroll to position [58, 0]
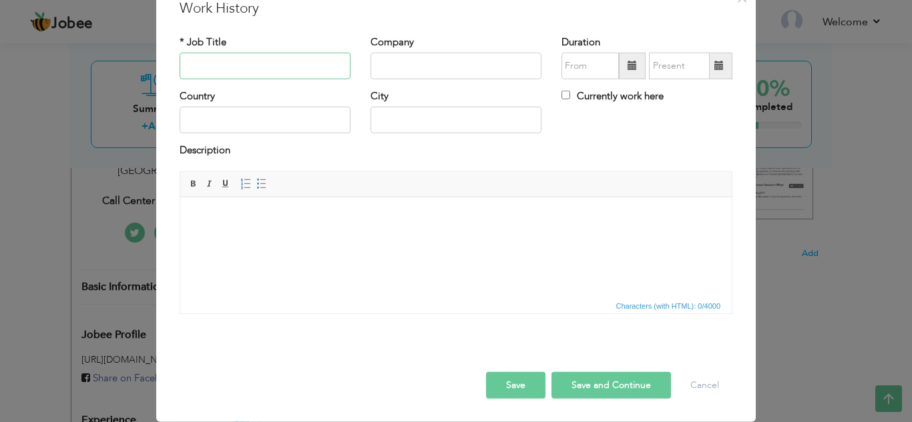
click at [197, 67] on input "text" at bounding box center [265, 66] width 171 height 27
click at [424, 49] on div "Company" at bounding box center [455, 57] width 171 height 44
click at [428, 66] on input "text" at bounding box center [455, 66] width 171 height 27
click at [256, 54] on input "Call Center" at bounding box center [265, 66] width 171 height 27
type input "Call Center Agent"
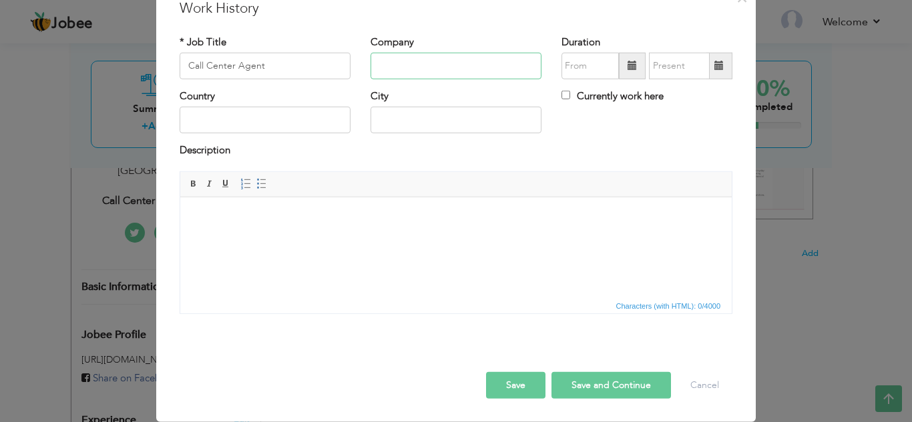
click at [410, 53] on input "text" at bounding box center [455, 66] width 171 height 27
type input "Eminac Inc Limited"
click at [586, 79] on div "Duration Currently work here" at bounding box center [646, 62] width 191 height 54
click at [579, 65] on input "text" at bounding box center [589, 66] width 57 height 27
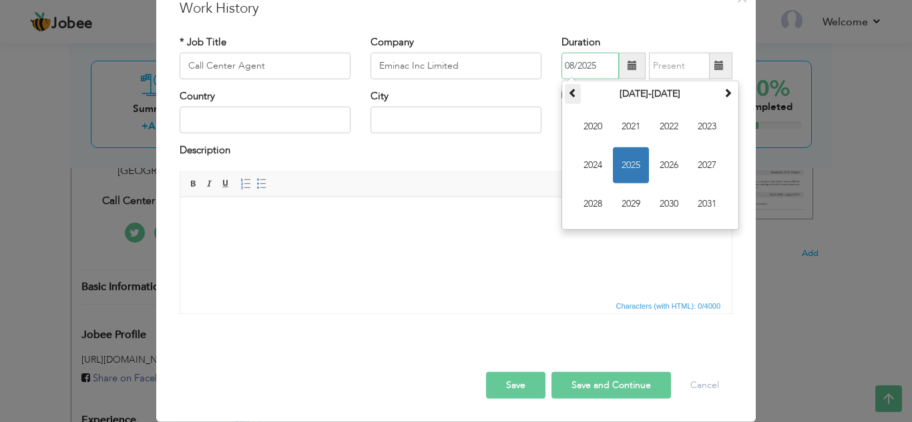
click at [570, 93] on span at bounding box center [572, 92] width 9 height 9
click at [723, 92] on span at bounding box center [727, 92] width 9 height 9
click at [708, 139] on span "2023" at bounding box center [707, 127] width 36 height 36
click at [673, 136] on span "Mar" at bounding box center [669, 127] width 36 height 36
type input "03/2023"
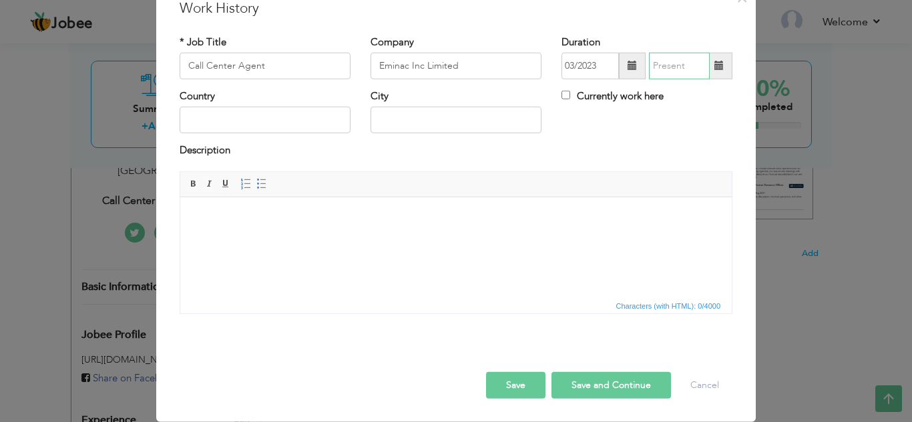
click at [679, 70] on input "text" at bounding box center [679, 66] width 61 height 27
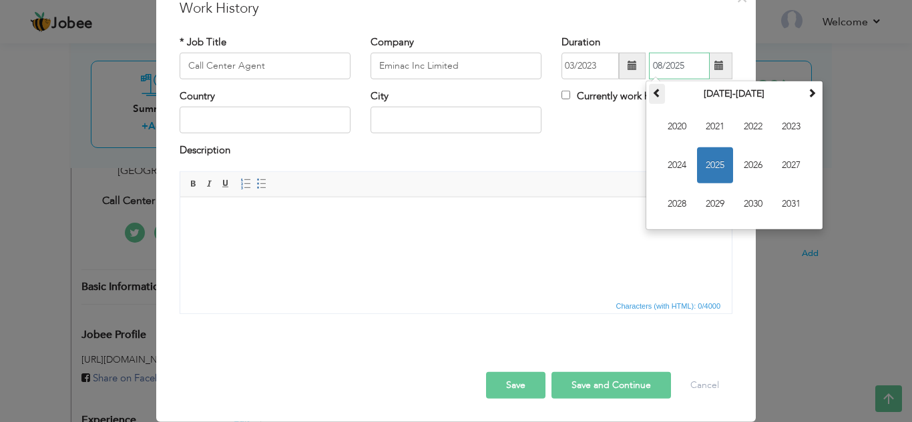
click at [652, 93] on span at bounding box center [656, 92] width 9 height 9
click at [811, 94] on span at bounding box center [811, 92] width 9 height 9
click at [663, 160] on span "2024" at bounding box center [677, 166] width 36 height 36
click at [778, 130] on span "Apr" at bounding box center [791, 127] width 36 height 36
type input "04/2024"
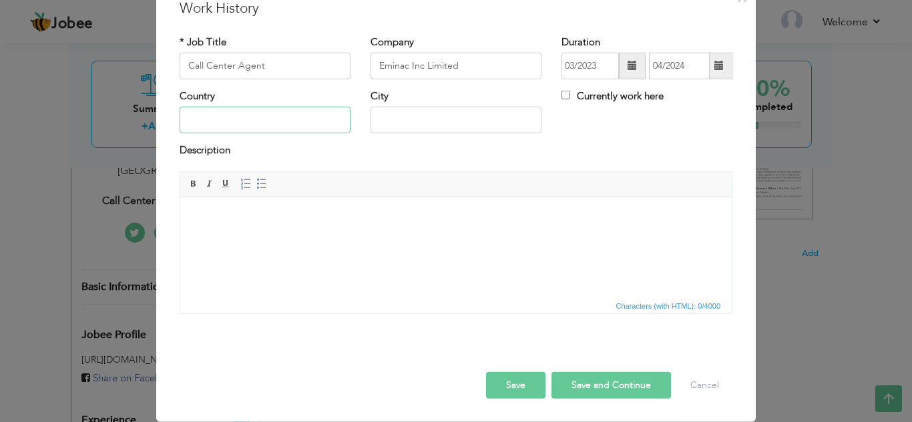
click at [265, 117] on input "text" at bounding box center [265, 120] width 171 height 27
type input "[GEOGRAPHIC_DATA]"
type input "Lahore"
click at [435, 121] on input "Lahore" at bounding box center [455, 120] width 171 height 27
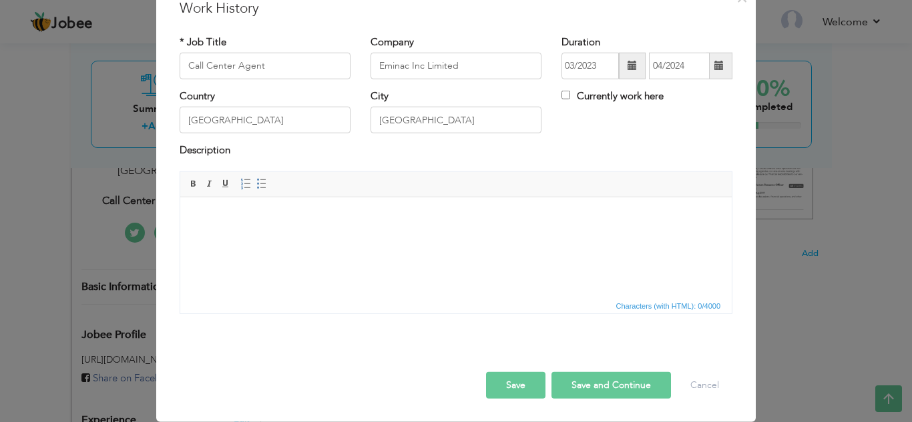
click at [551, 223] on body at bounding box center [456, 217] width 525 height 14
click at [276, 236] on html at bounding box center [455, 217] width 551 height 41
drag, startPoint x: 276, startPoint y: 236, endPoint x: 213, endPoint y: 208, distance: 69.0
click at [213, 208] on html at bounding box center [455, 217] width 551 height 41
click at [214, 209] on html at bounding box center [455, 217] width 551 height 41
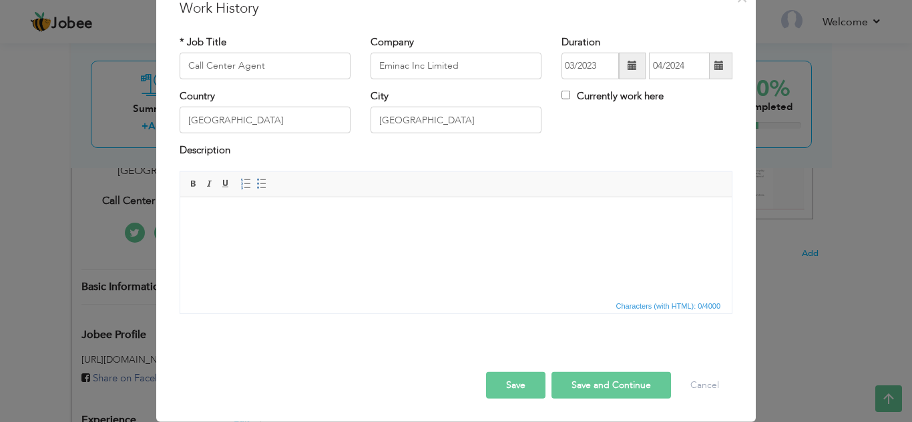
drag, startPoint x: 218, startPoint y: 228, endPoint x: 210, endPoint y: 226, distance: 9.1
click at [210, 226] on html at bounding box center [455, 217] width 551 height 41
drag, startPoint x: 275, startPoint y: 228, endPoint x: 357, endPoint y: 249, distance: 84.7
click at [275, 228] on span "Paste" at bounding box center [308, 226] width 69 height 16
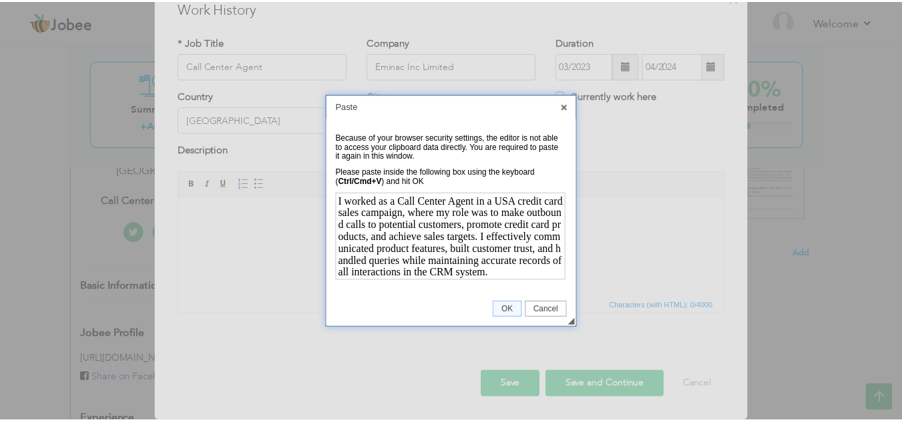
scroll to position [0, 0]
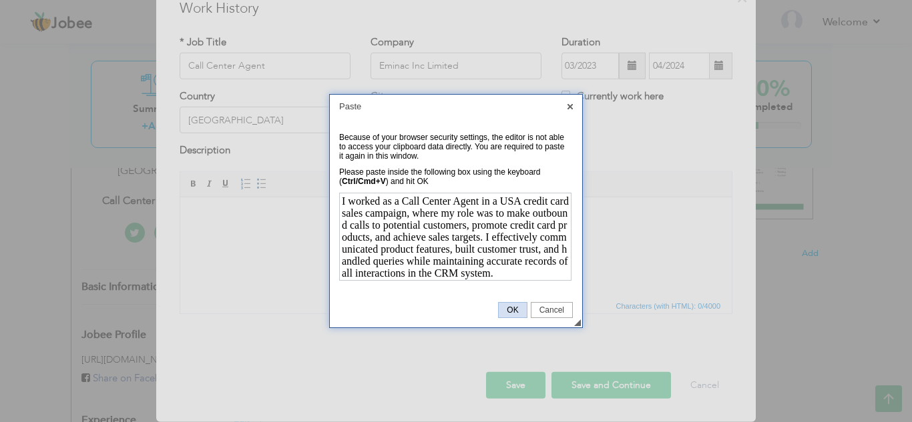
click at [503, 312] on span "OK" at bounding box center [512, 310] width 27 height 9
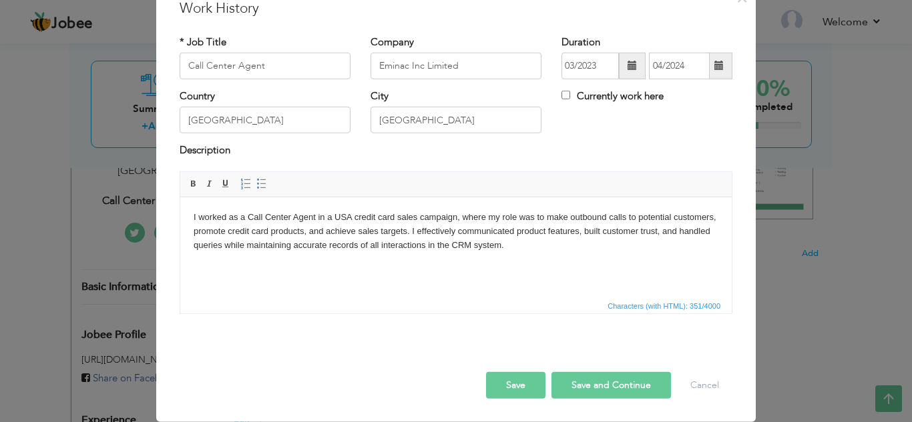
click at [492, 380] on button "Save" at bounding box center [515, 385] width 59 height 27
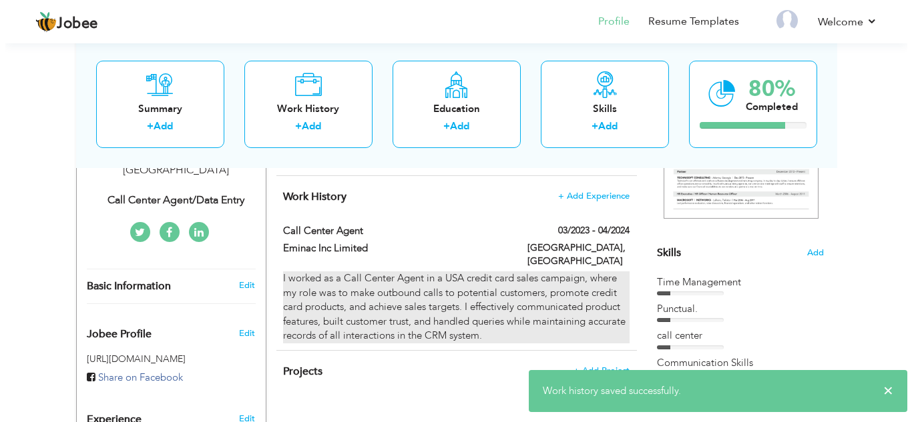
scroll to position [267, 0]
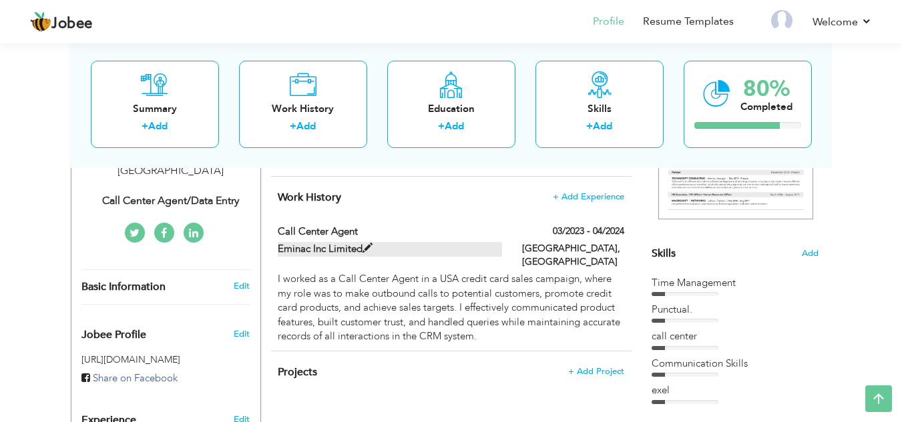
click at [320, 245] on label "Eminac Inc Limited" at bounding box center [390, 249] width 224 height 14
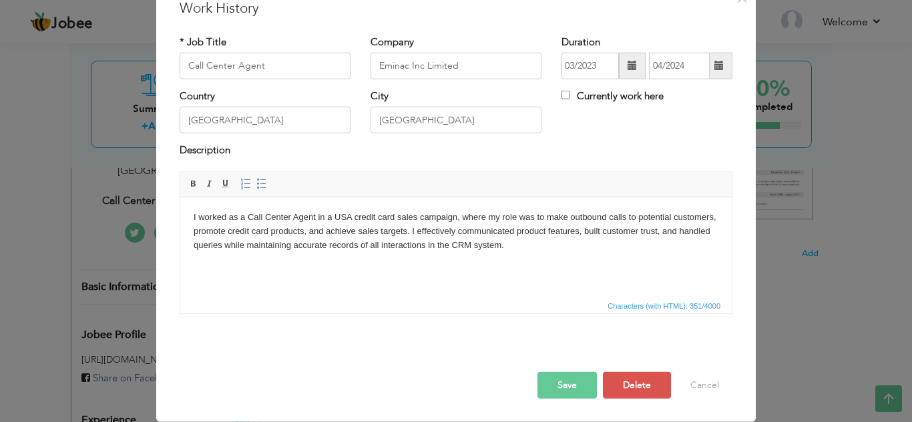
scroll to position [0, 0]
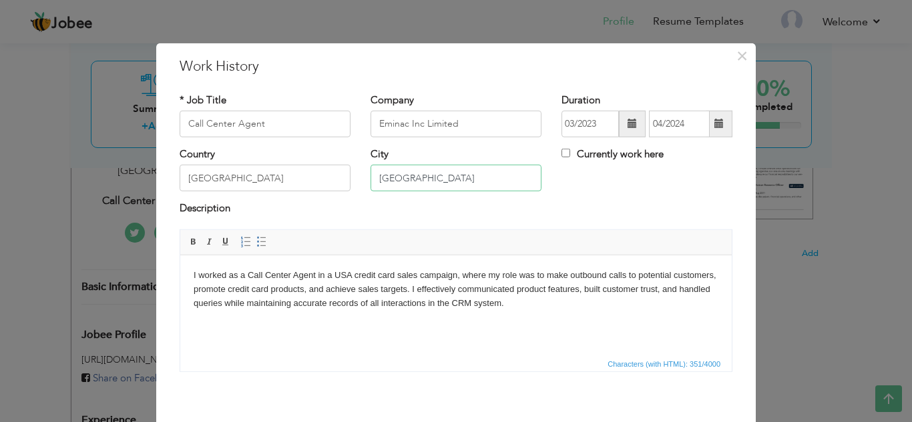
click at [425, 175] on input "[GEOGRAPHIC_DATA]" at bounding box center [455, 178] width 171 height 27
type input "L"
type input "[GEOGRAPHIC_DATA]"
click at [461, 123] on input "Eminac Inc Limited" at bounding box center [455, 124] width 171 height 27
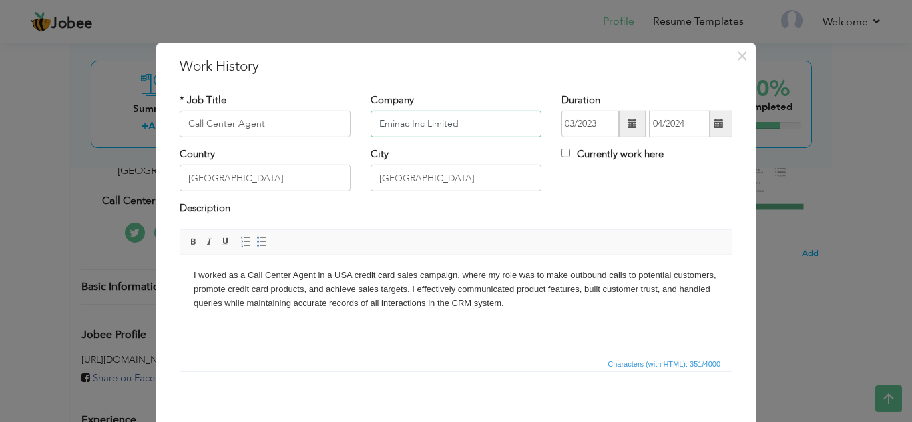
click at [461, 123] on input "Eminac Inc Limited" at bounding box center [455, 124] width 171 height 27
type input "SL Marketing"
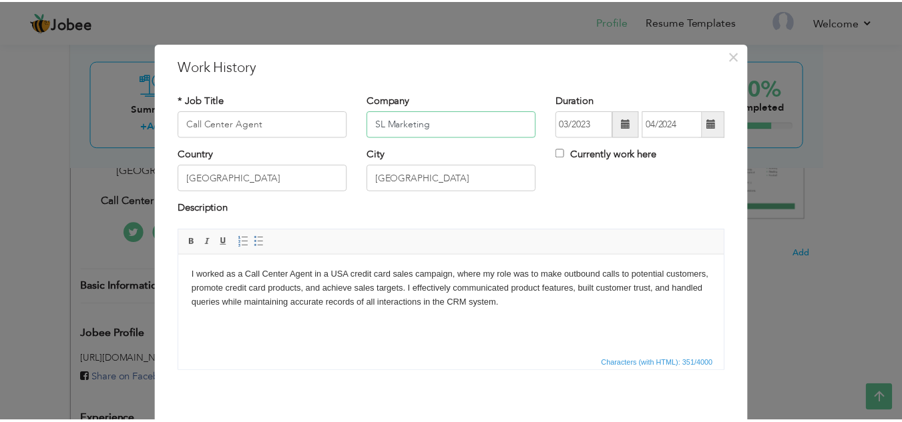
scroll to position [58, 0]
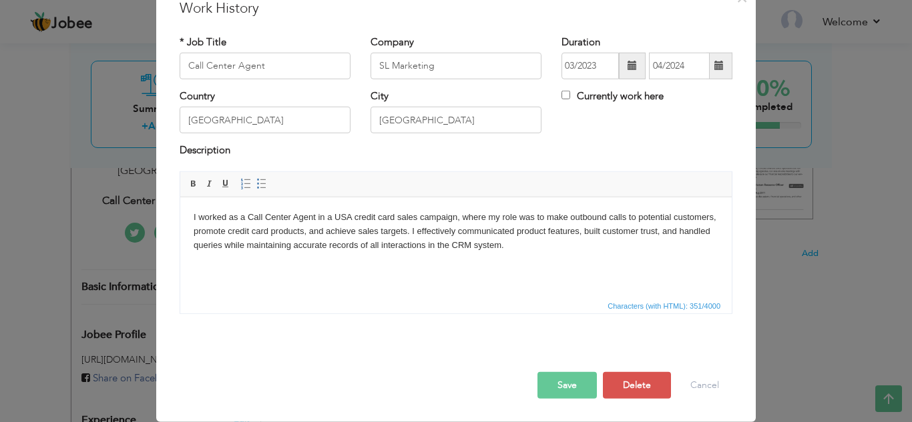
click at [552, 380] on button "Save" at bounding box center [566, 385] width 59 height 27
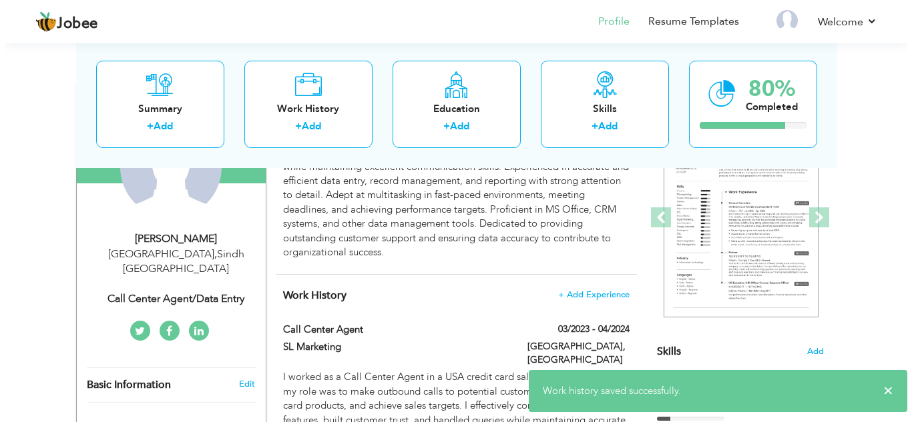
scroll to position [200, 0]
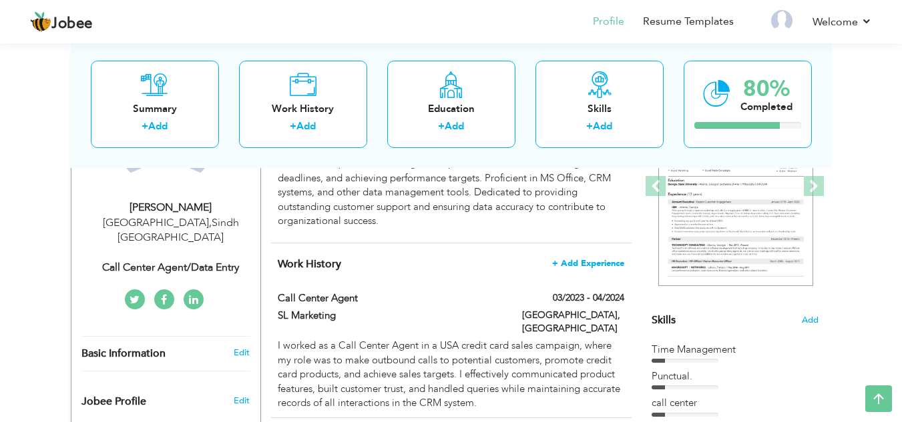
click at [593, 259] on span "+ Add Experience" at bounding box center [588, 263] width 72 height 9
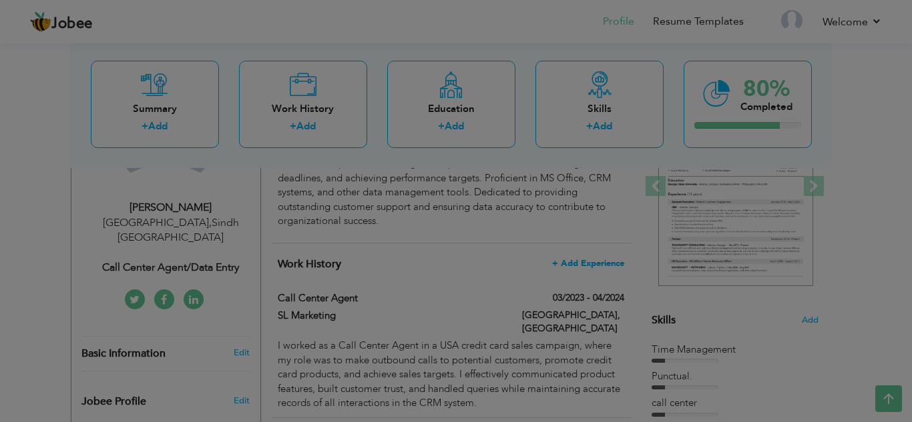
scroll to position [0, 0]
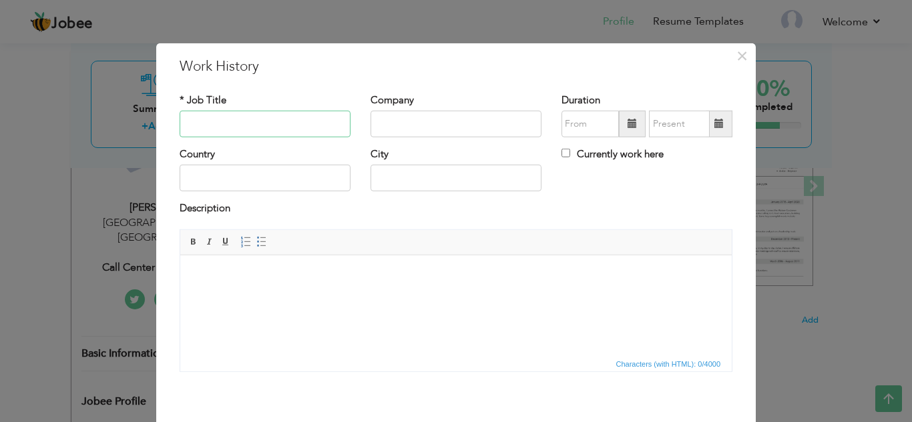
click at [233, 131] on input "text" at bounding box center [265, 124] width 171 height 27
click at [274, 125] on input "text" at bounding box center [265, 124] width 171 height 27
type input "Data Entry"
click at [418, 120] on input "text" at bounding box center [455, 124] width 171 height 27
type input "G"
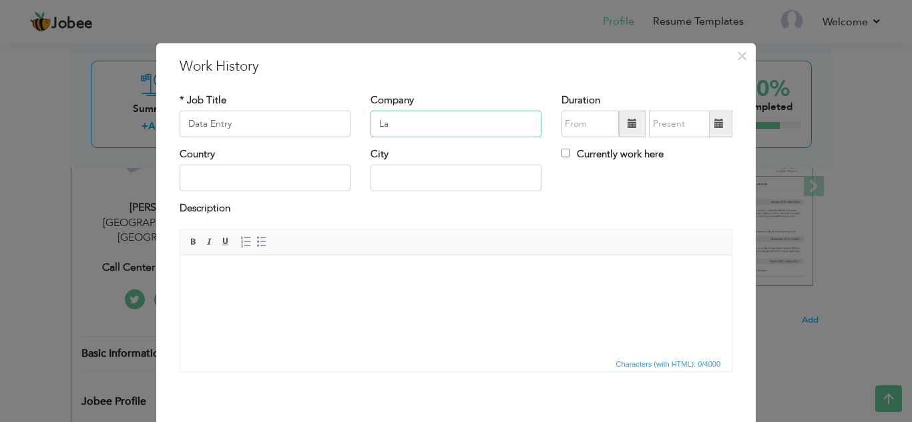
type input "L"
type input "PlanSolutions"
click at [278, 188] on input "text" at bounding box center [265, 178] width 171 height 27
click at [289, 188] on input "text" at bounding box center [265, 178] width 171 height 27
type input "[GEOGRAPHIC_DATA]"
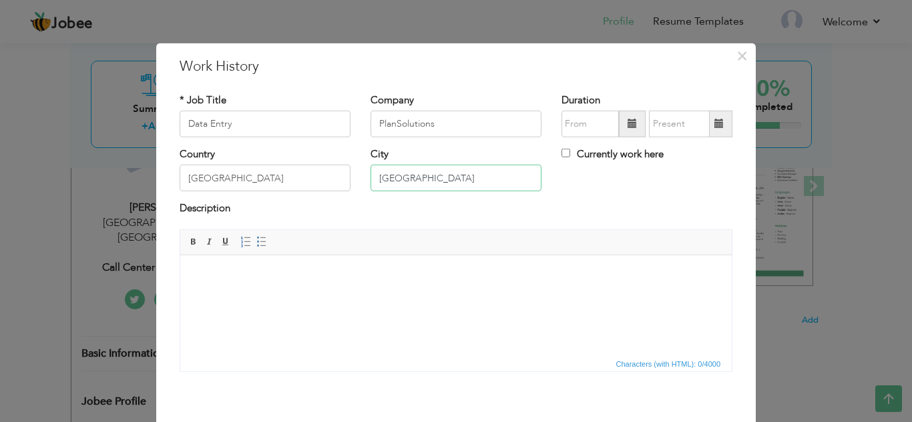
click at [416, 166] on input "Lahore" at bounding box center [455, 178] width 171 height 27
type input "L"
type input "[GEOGRAPHIC_DATA]"
click at [578, 123] on input "text" at bounding box center [589, 124] width 57 height 27
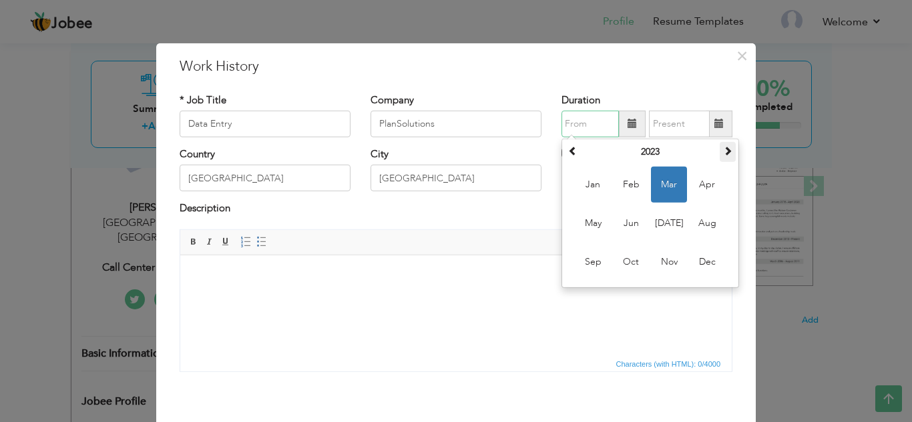
click at [723, 154] on span at bounding box center [727, 150] width 9 height 9
click at [709, 228] on span "Aug" at bounding box center [707, 224] width 36 height 36
type input "08/2024"
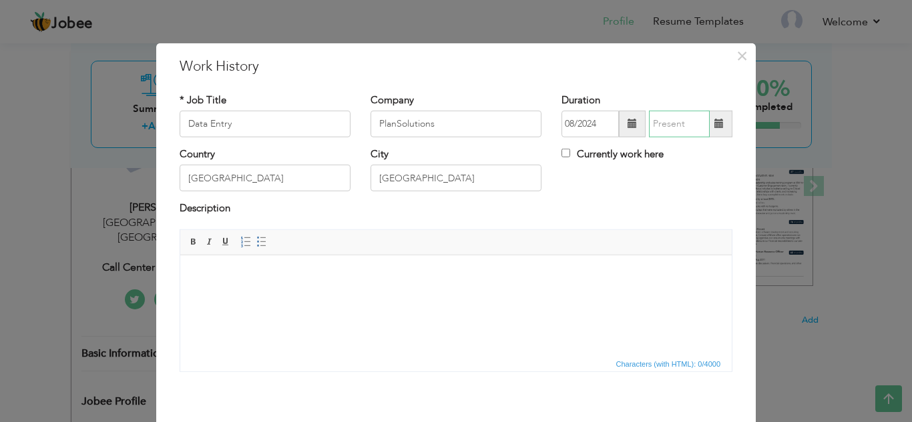
click at [690, 127] on input "text" at bounding box center [679, 124] width 61 height 27
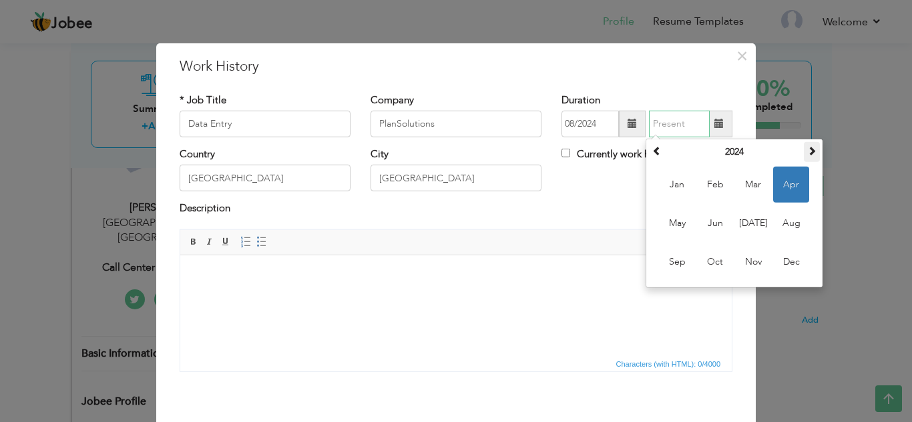
click at [807, 151] on span at bounding box center [811, 150] width 9 height 9
click at [753, 188] on span "Mar" at bounding box center [753, 185] width 36 height 36
type input "03/2025"
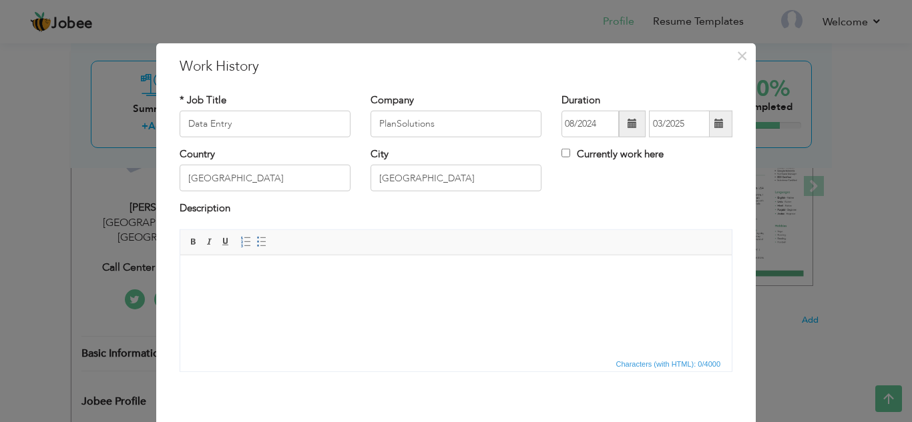
scroll to position [58, 0]
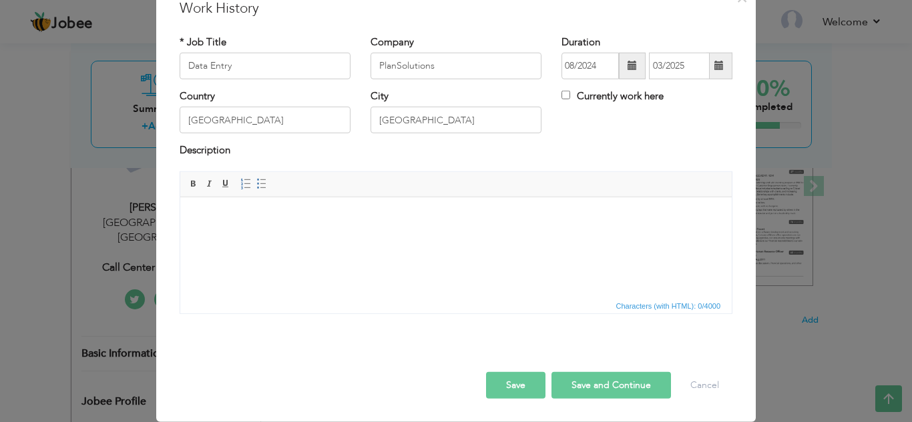
click at [288, 237] on html at bounding box center [455, 217] width 551 height 41
drag, startPoint x: 282, startPoint y: 229, endPoint x: 253, endPoint y: 227, distance: 28.8
click at [253, 227] on html at bounding box center [455, 217] width 551 height 41
drag, startPoint x: 276, startPoint y: 230, endPoint x: 212, endPoint y: 229, distance: 64.7
click at [212, 229] on html at bounding box center [455, 217] width 551 height 41
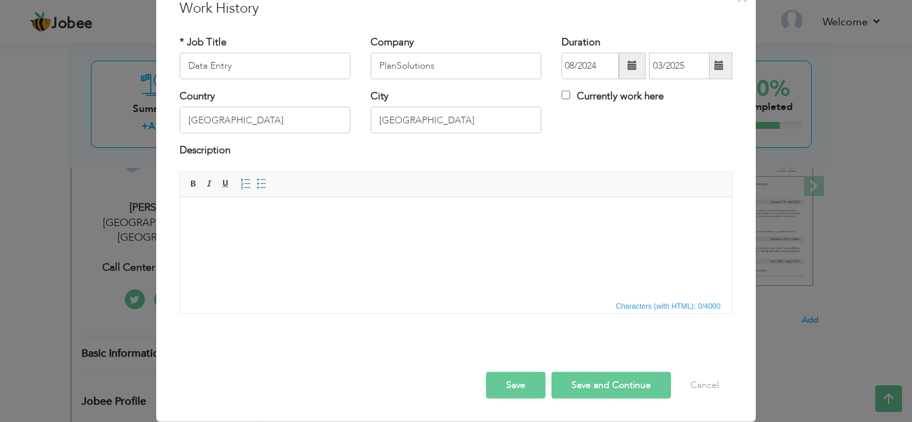
click at [195, 228] on html at bounding box center [455, 217] width 551 height 41
drag, startPoint x: 191, startPoint y: 210, endPoint x: 563, endPoint y: 241, distance: 373.7
click at [563, 238] on html at bounding box center [455, 217] width 551 height 41
drag, startPoint x: 266, startPoint y: 226, endPoint x: 238, endPoint y: 221, distance: 28.4
click at [238, 221] on body at bounding box center [456, 217] width 525 height 14
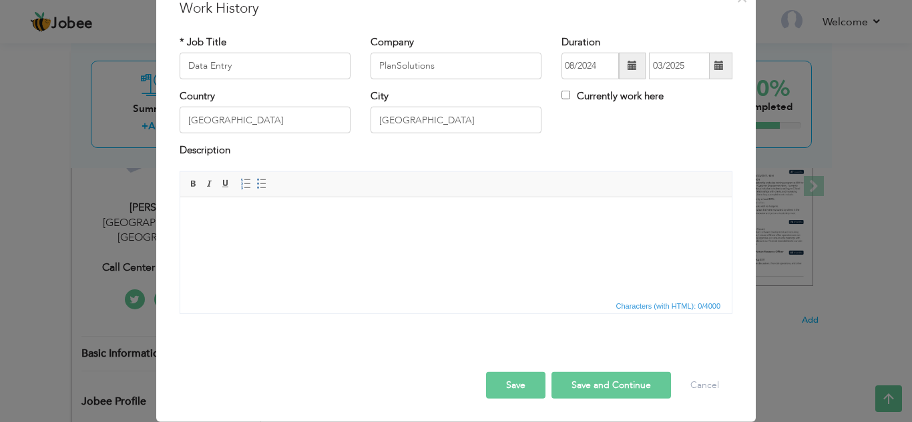
click at [238, 221] on body at bounding box center [456, 217] width 525 height 14
click at [253, 234] on span "Paste" at bounding box center [284, 230] width 69 height 16
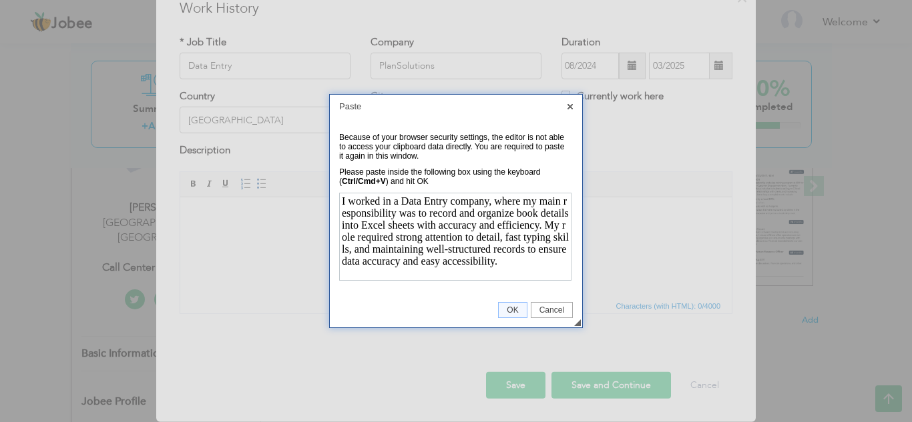
scroll to position [0, 0]
drag, startPoint x: 513, startPoint y: 311, endPoint x: 513, endPoint y: 302, distance: 9.3
click at [513, 311] on span "OK" at bounding box center [512, 310] width 27 height 9
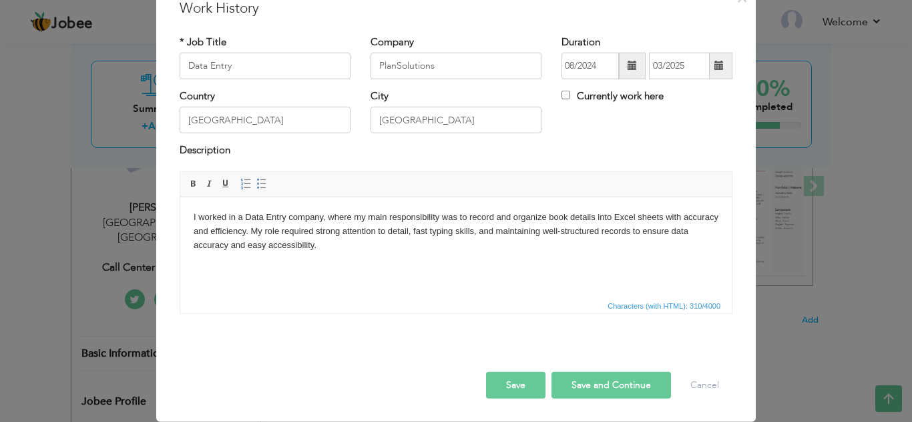
click at [591, 383] on button "Save and Continue" at bounding box center [610, 385] width 119 height 27
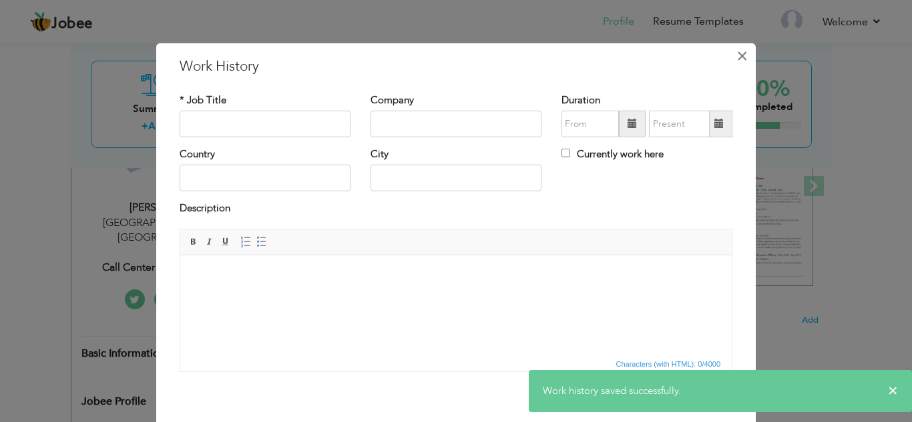
click at [738, 55] on span "×" at bounding box center [741, 55] width 11 height 24
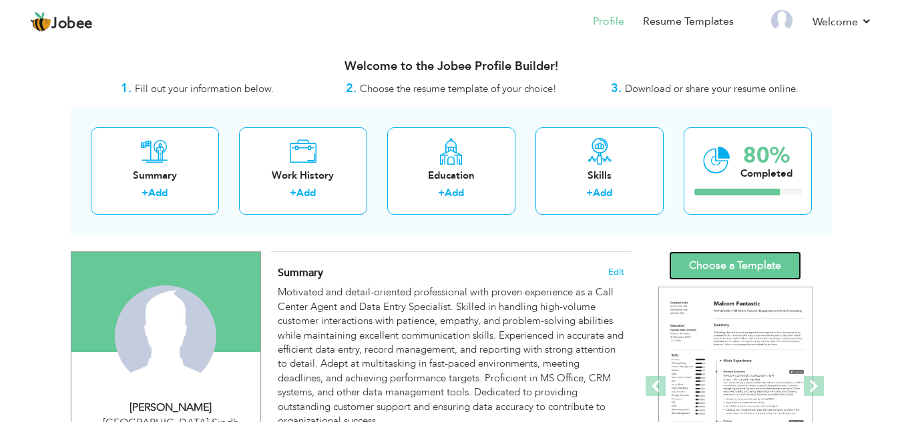
click at [764, 259] on link "Choose a Template" at bounding box center [735, 266] width 132 height 29
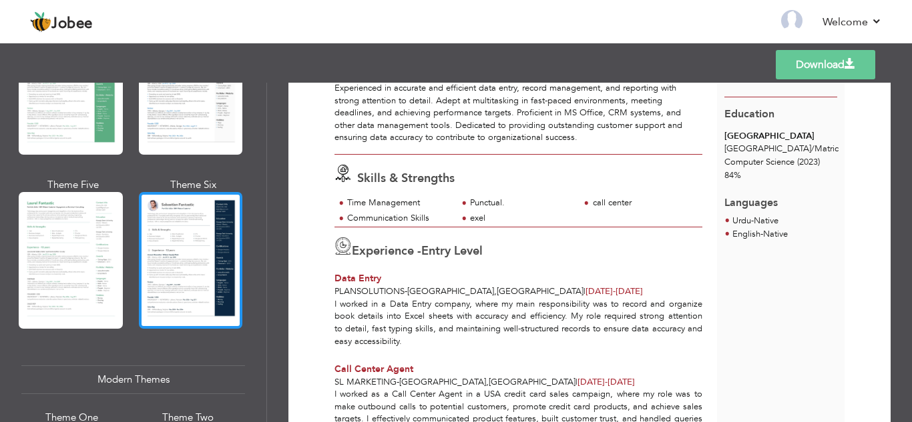
scroll to position [601, 0]
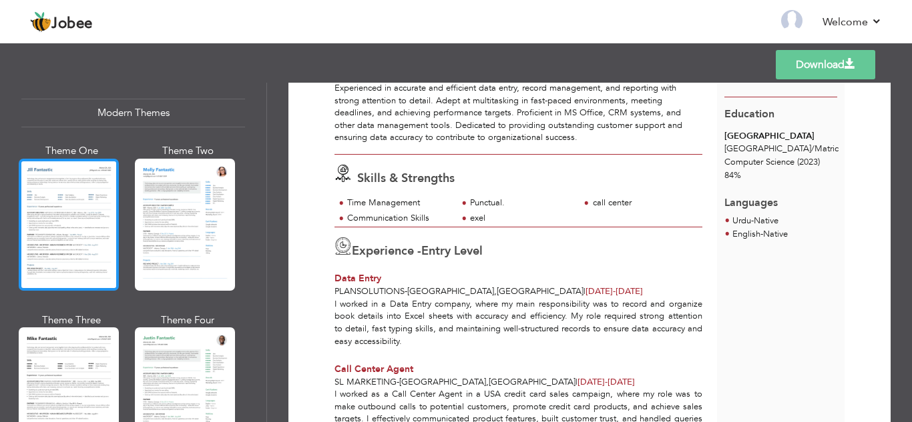
click at [53, 218] on div at bounding box center [69, 225] width 100 height 132
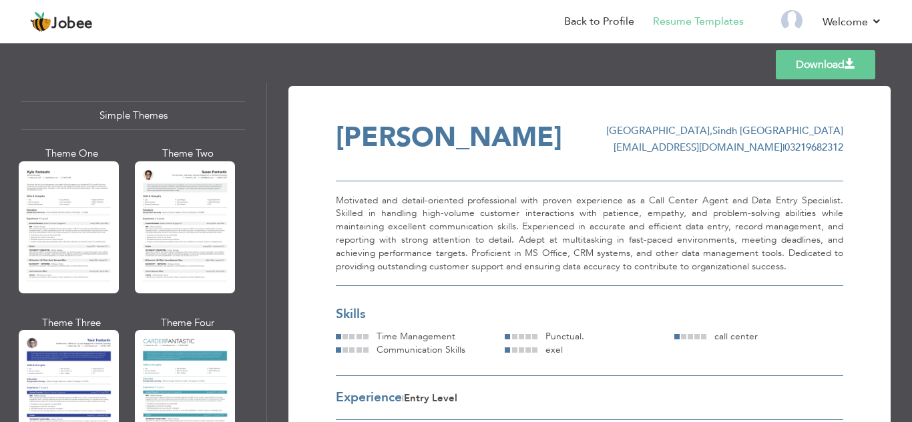
scroll to position [2381, 0]
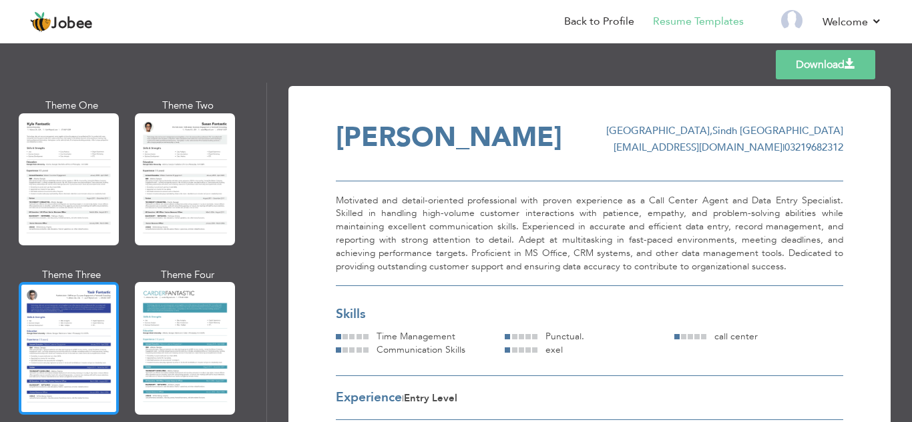
click at [82, 309] on div at bounding box center [69, 348] width 100 height 132
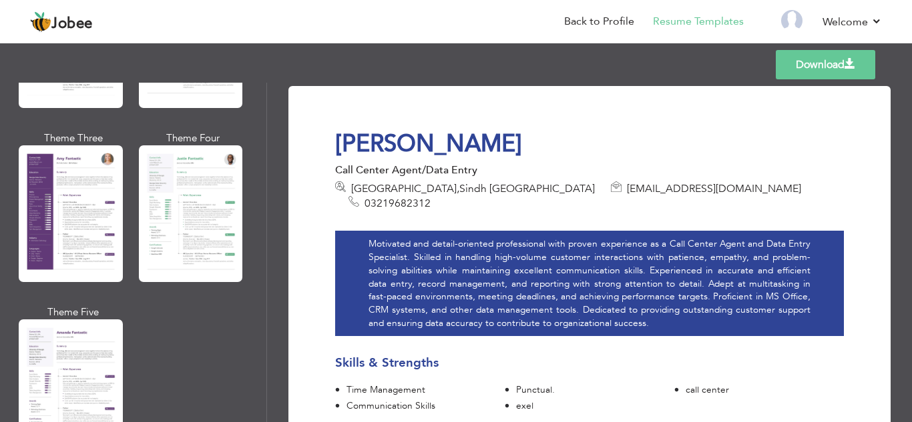
scroll to position [1180, 0]
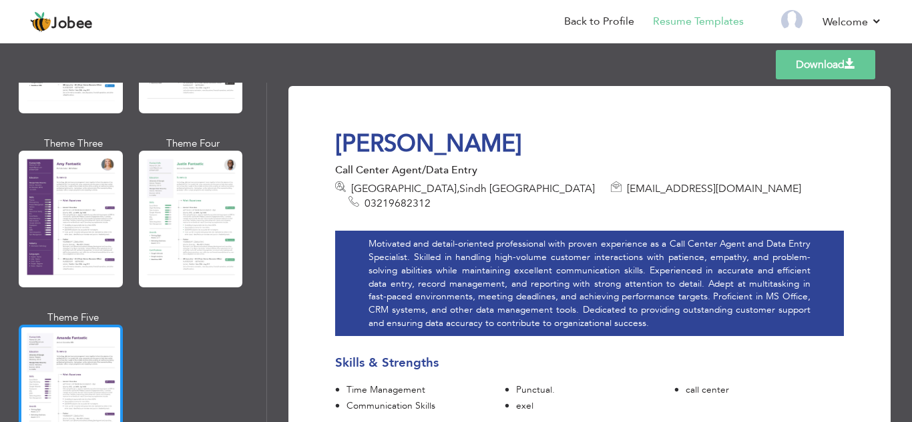
click at [77, 340] on div at bounding box center [71, 393] width 104 height 137
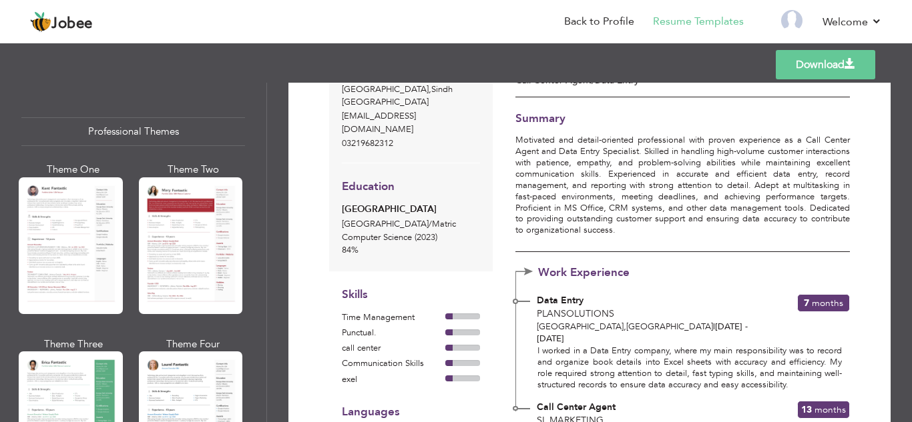
scroll to position [0, 0]
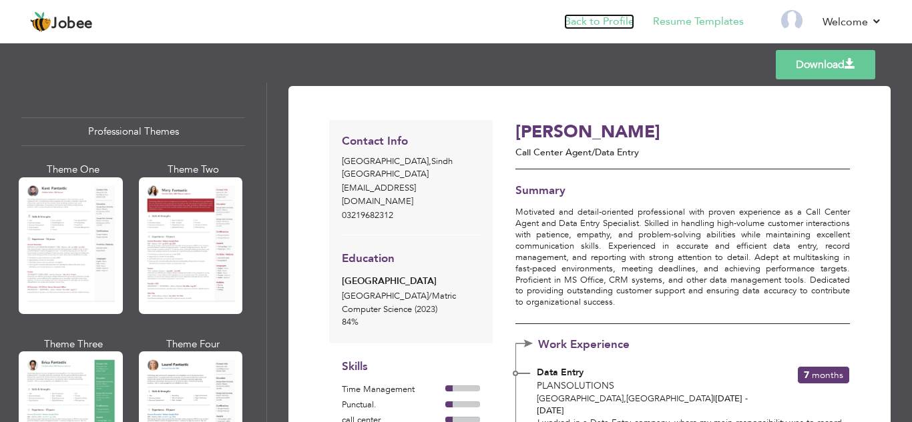
click at [623, 25] on link "Back to Profile" at bounding box center [599, 21] width 70 height 15
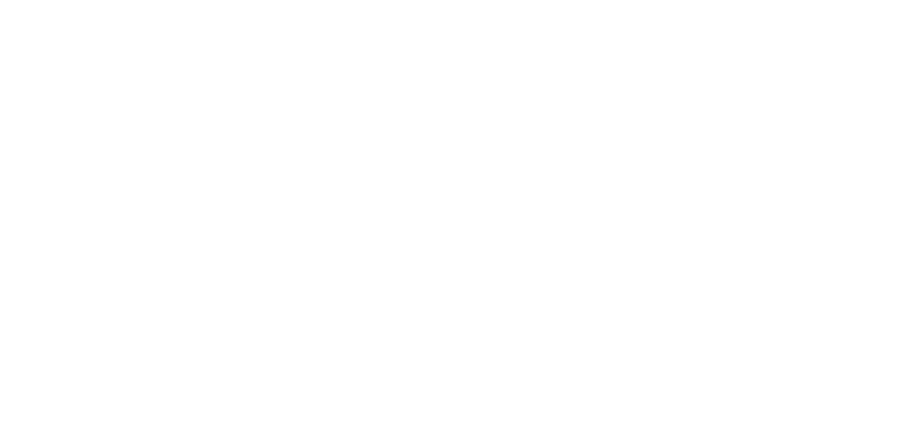
select select "?"
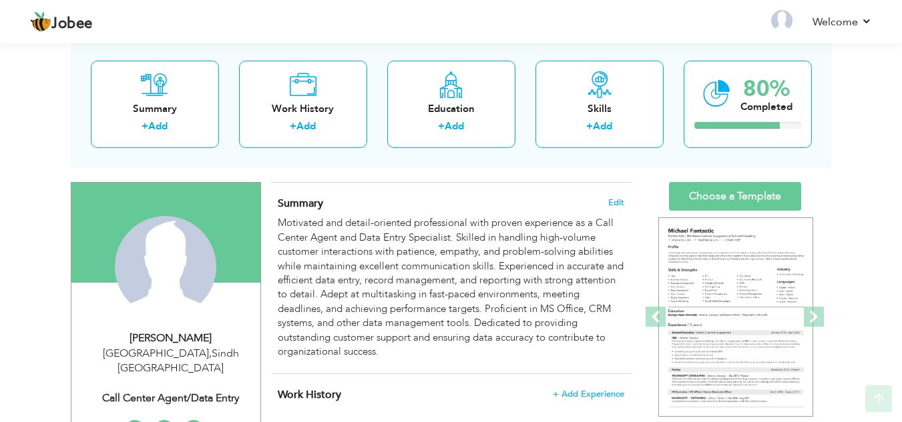
scroll to position [267, 0]
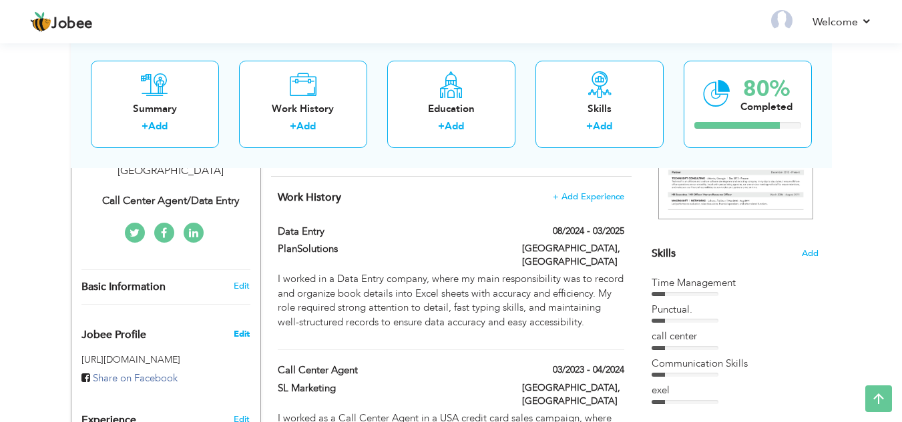
click at [237, 328] on span "Edit" at bounding box center [242, 334] width 16 height 12
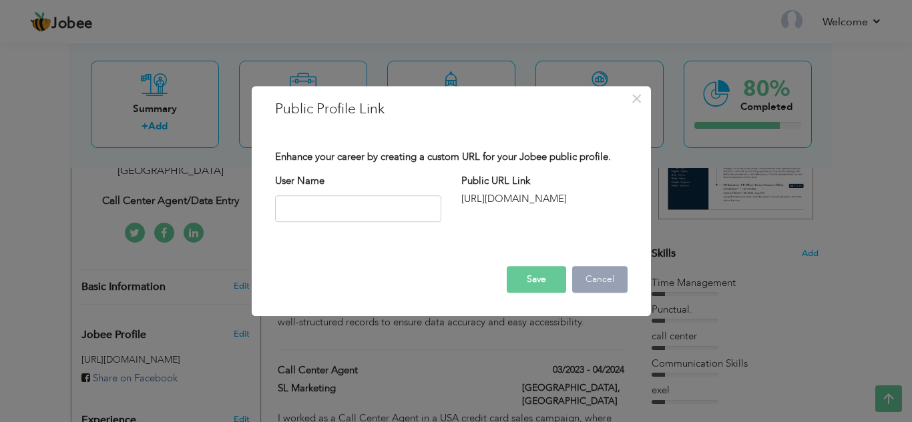
click at [597, 282] on button "Cancel" at bounding box center [599, 279] width 55 height 27
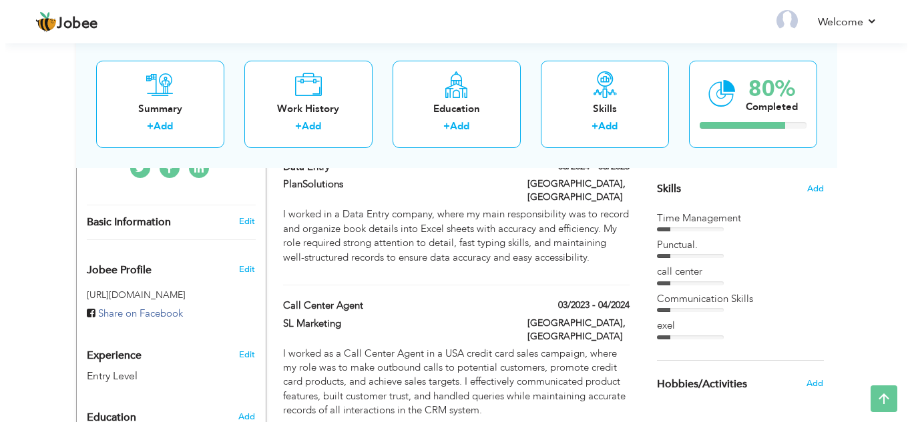
scroll to position [400, 0]
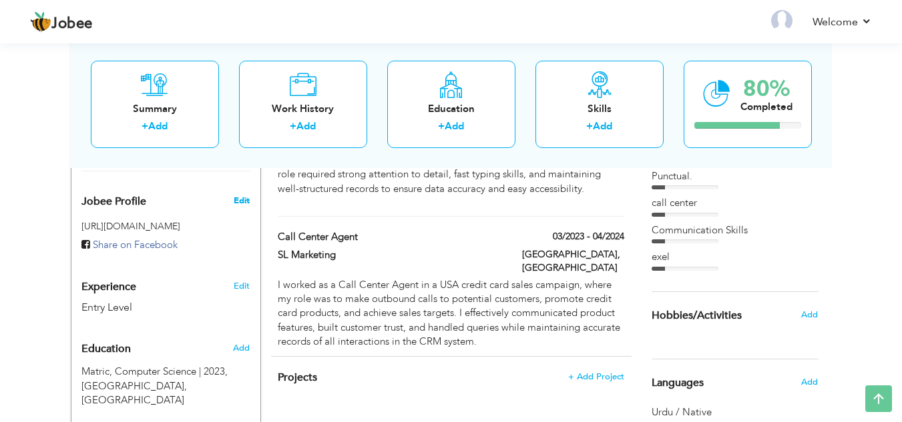
click at [241, 195] on span "Edit" at bounding box center [242, 201] width 16 height 12
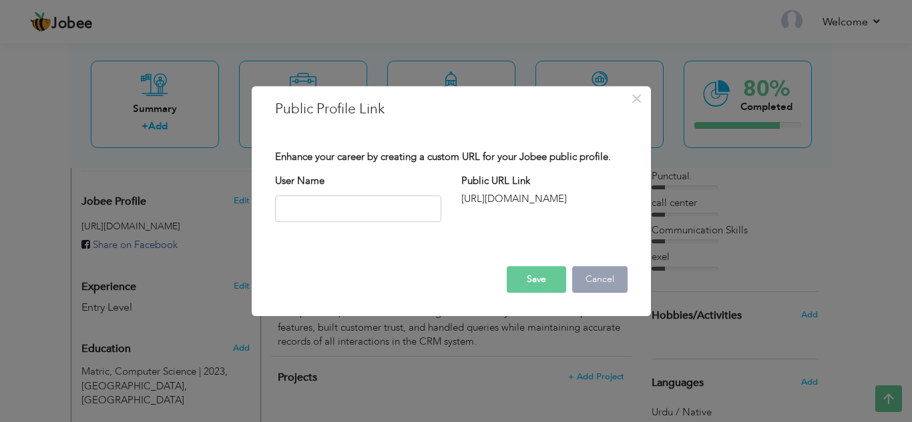
click at [603, 275] on button "Cancel" at bounding box center [599, 279] width 55 height 27
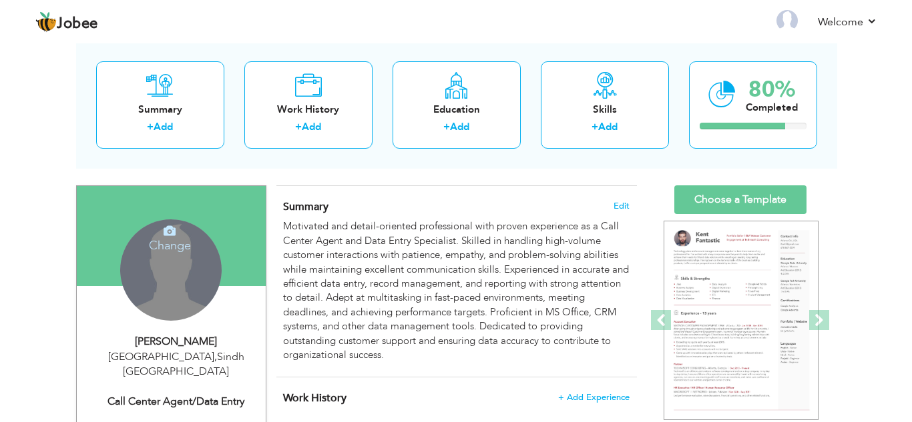
scroll to position [67, 0]
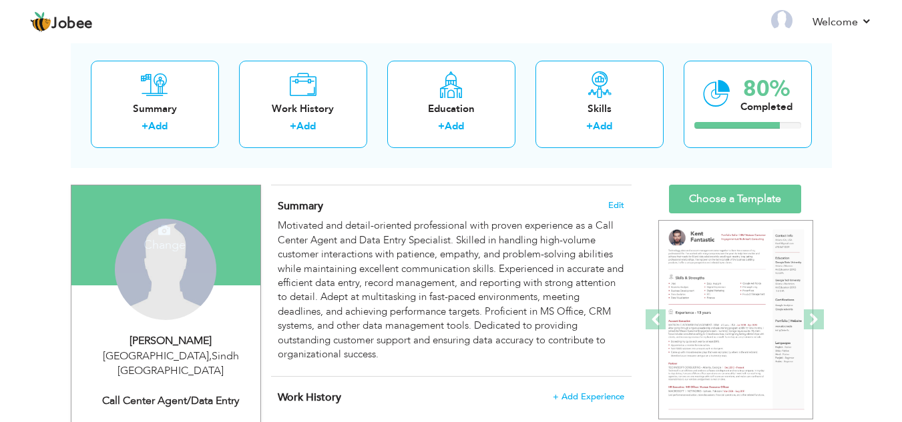
click at [182, 362] on div "Karachi , Sindh Pakistan" at bounding box center [170, 364] width 179 height 31
type input "Umme"
type input "Hani"
type input "03219682312"
select select "number:166"
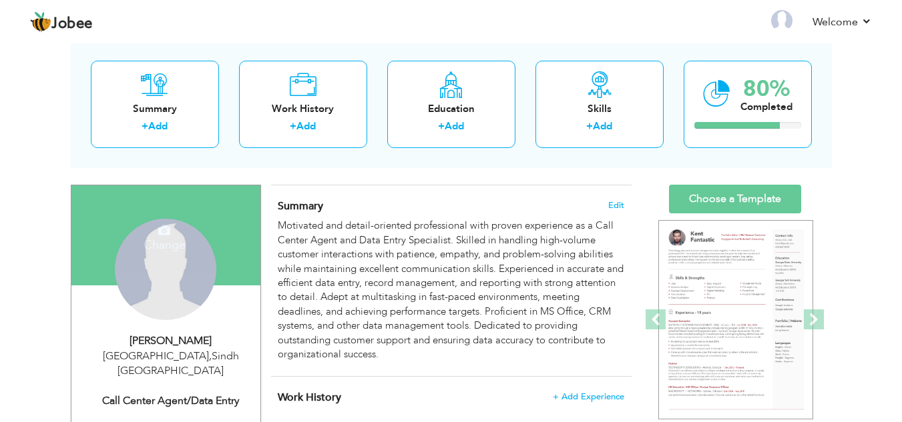
type input "Sindh"
type input "[GEOGRAPHIC_DATA]"
select select "number:1"
type input "Call Center Agent/Data Entry"
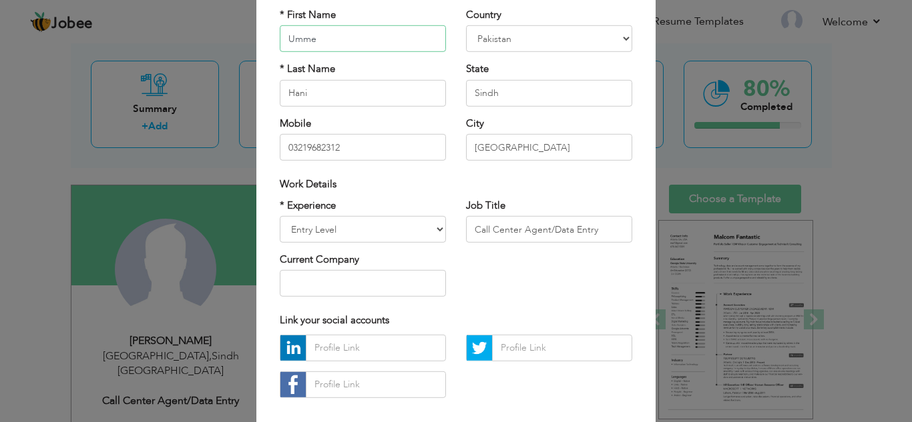
scroll to position [0, 0]
click at [362, 139] on input "03219682312" at bounding box center [363, 147] width 166 height 27
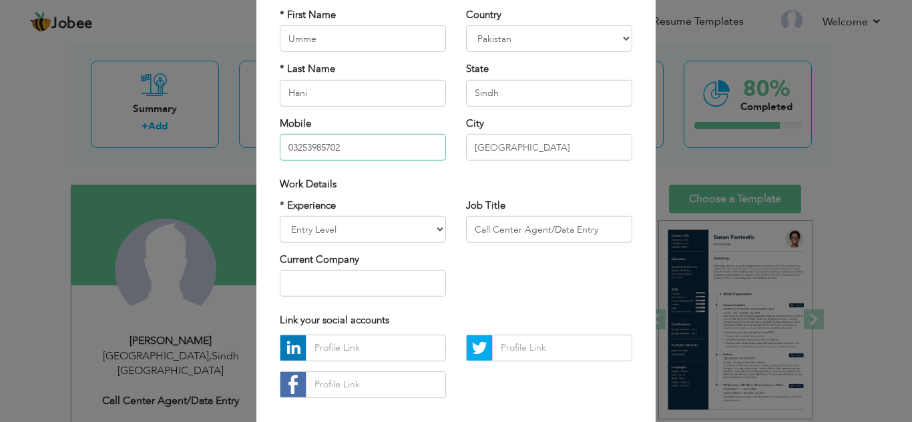
type input "03253985702"
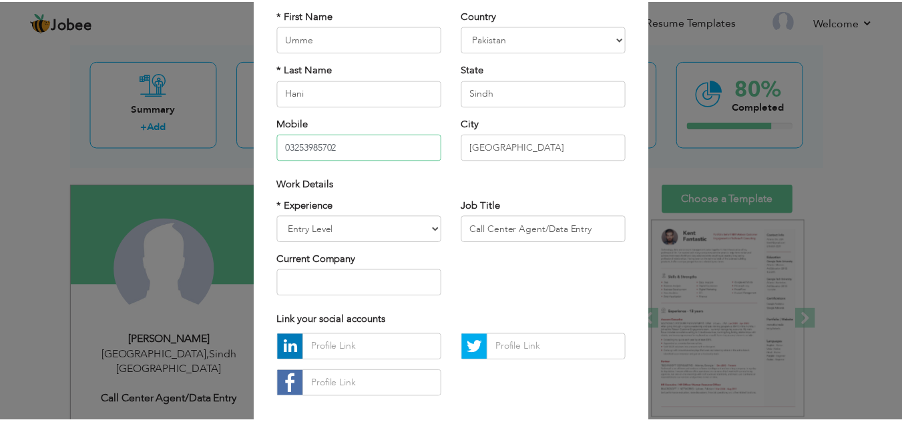
scroll to position [180, 0]
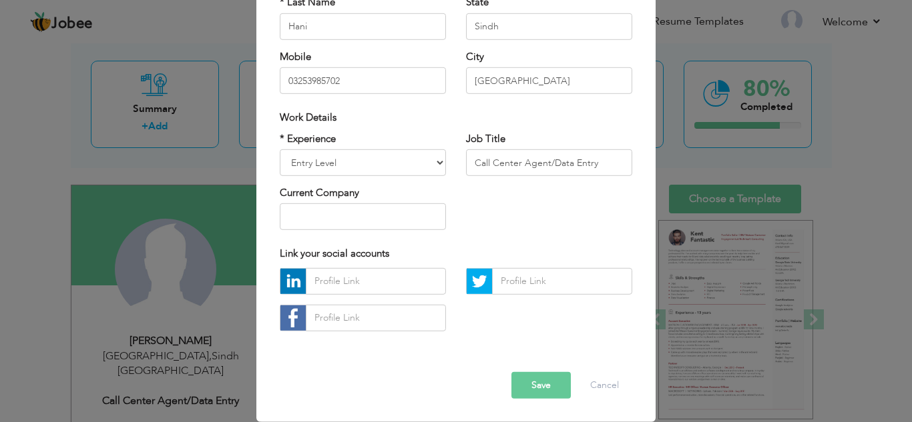
click at [531, 392] on button "Save" at bounding box center [540, 385] width 59 height 27
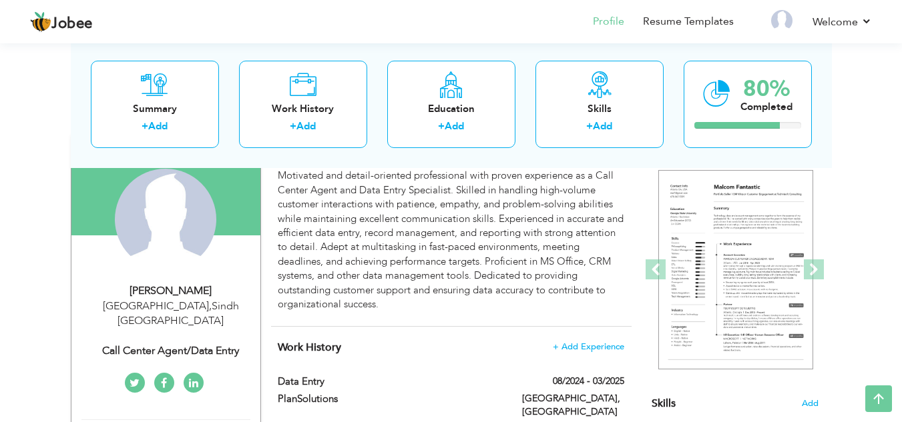
scroll to position [0, 0]
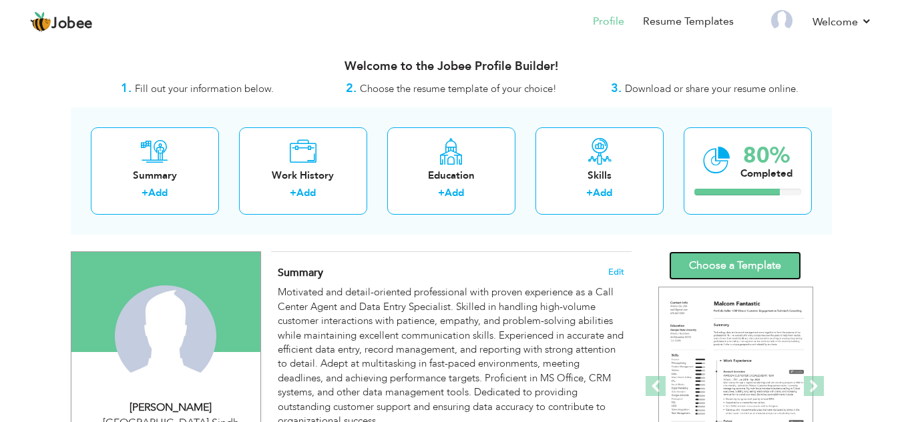
click at [688, 270] on link "Choose a Template" at bounding box center [735, 266] width 132 height 29
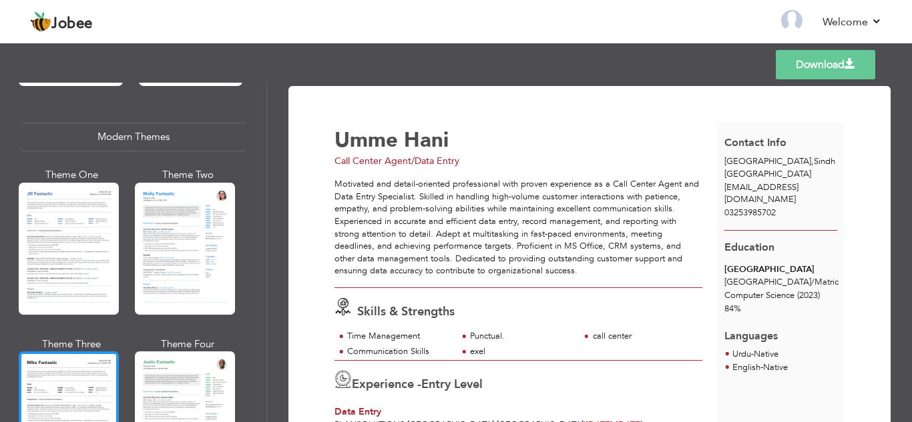
scroll to position [667, 0]
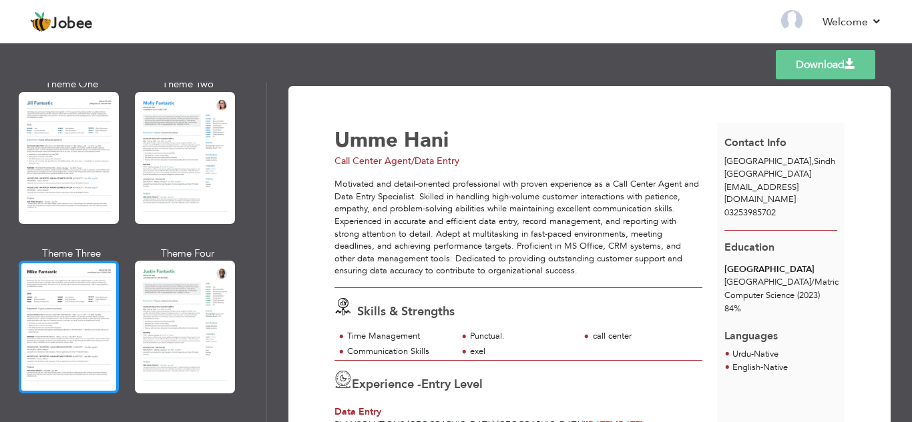
click at [63, 302] on div at bounding box center [69, 327] width 100 height 132
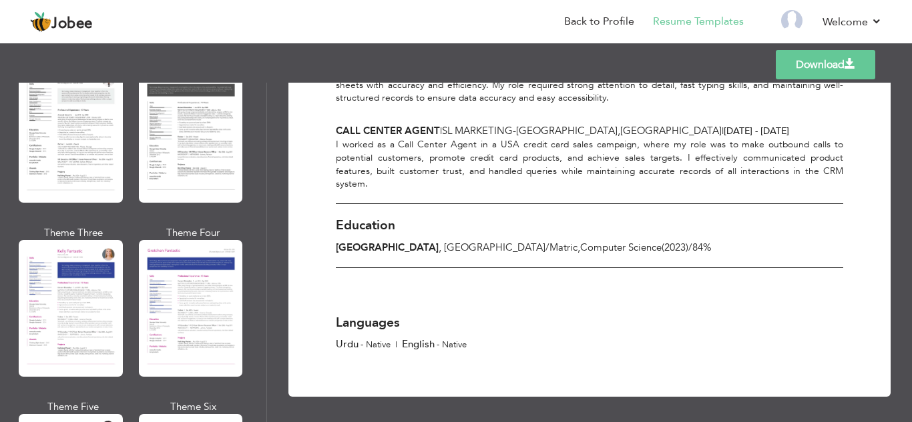
scroll to position [1669, 0]
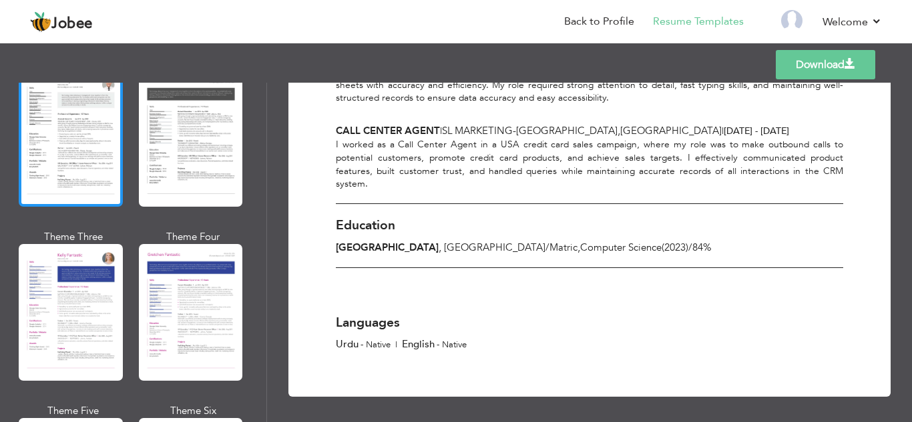
click at [66, 155] on div at bounding box center [71, 138] width 104 height 137
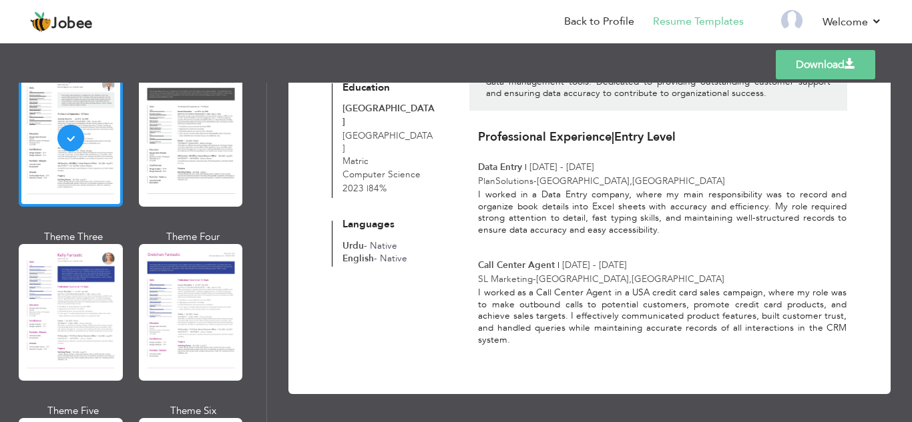
scroll to position [1535, 0]
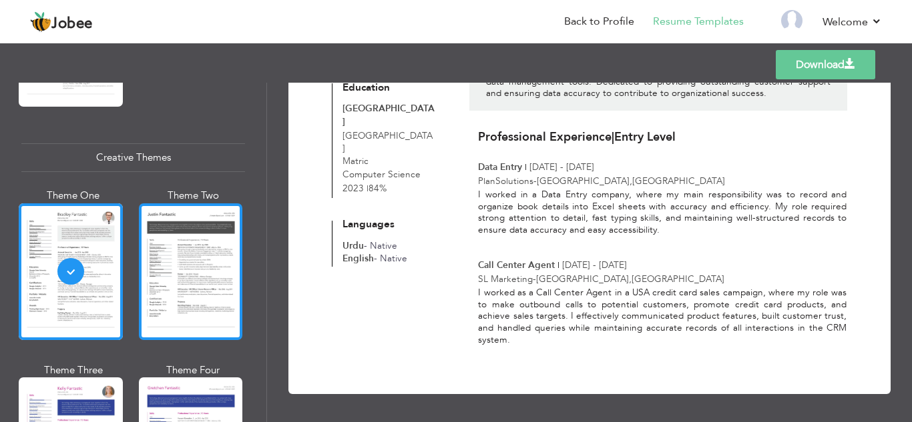
click at [199, 250] on div at bounding box center [191, 272] width 104 height 137
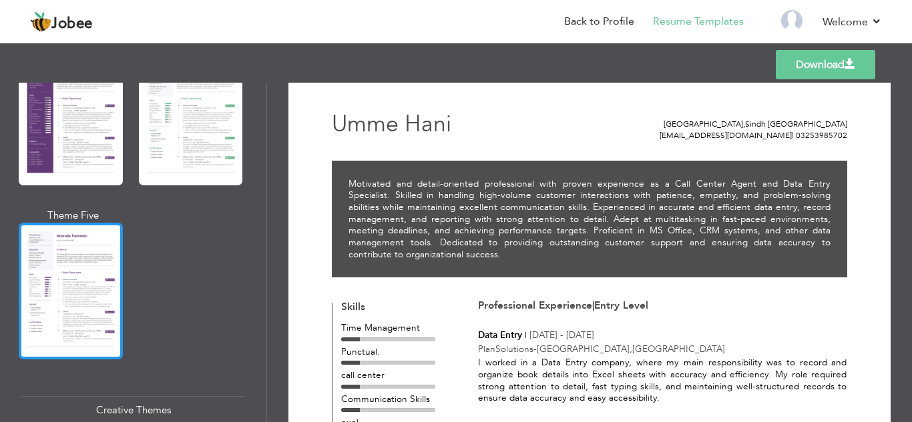
scroll to position [1268, 0]
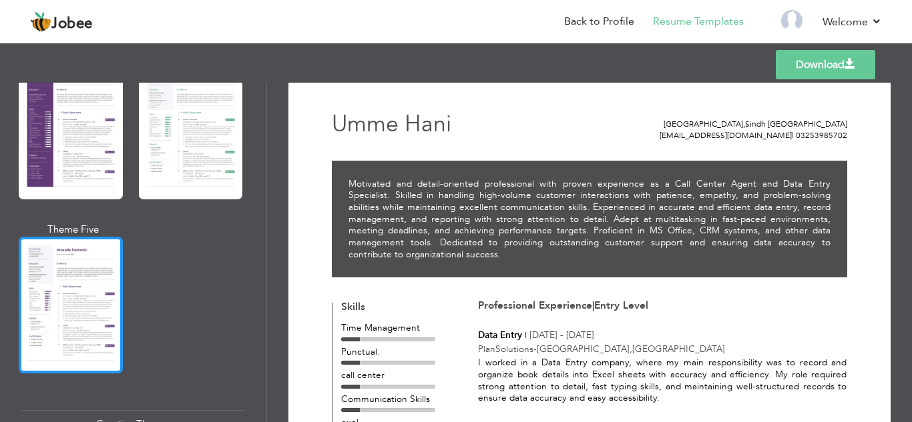
click at [72, 267] on div at bounding box center [71, 305] width 104 height 137
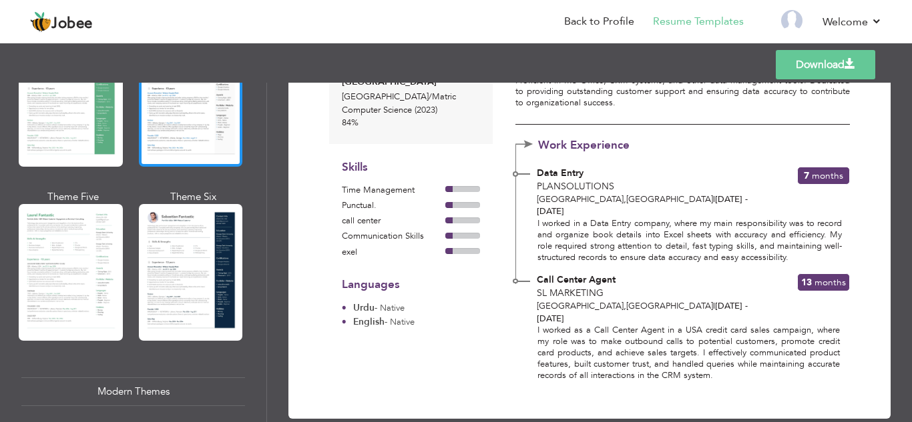
scroll to position [133, 0]
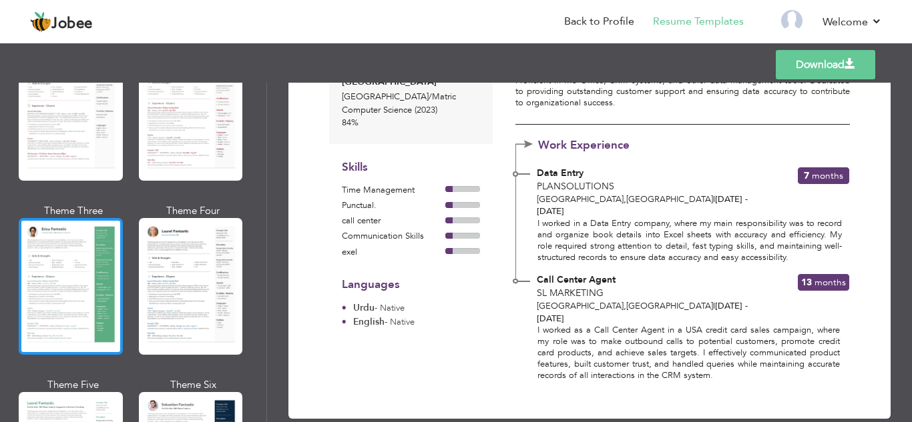
click at [72, 268] on div at bounding box center [71, 286] width 104 height 137
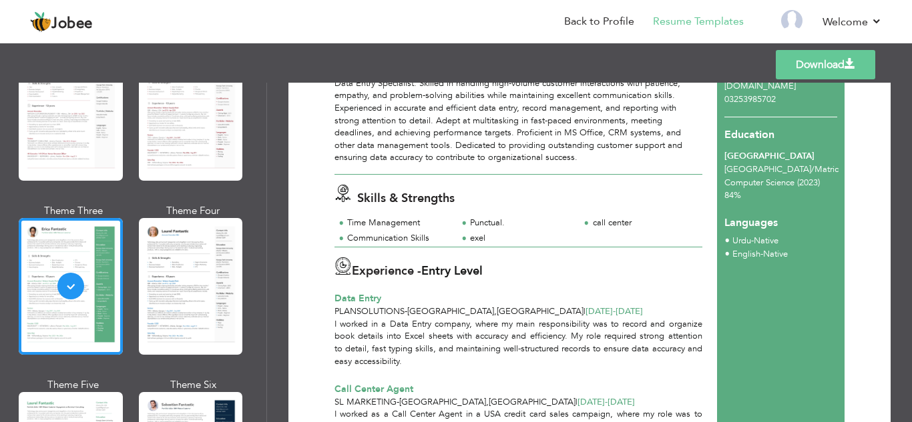
scroll to position [0, 0]
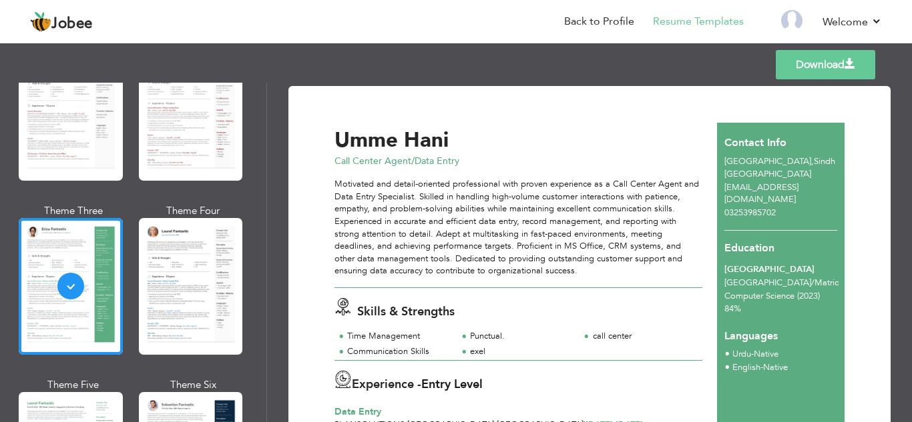
click at [828, 71] on link "Download" at bounding box center [825, 64] width 99 height 29
click at [808, 207] on div "03253985702" at bounding box center [780, 213] width 127 height 13
click at [798, 188] on span "[EMAIL_ADDRESS][DOMAIN_NAME]" at bounding box center [761, 194] width 74 height 25
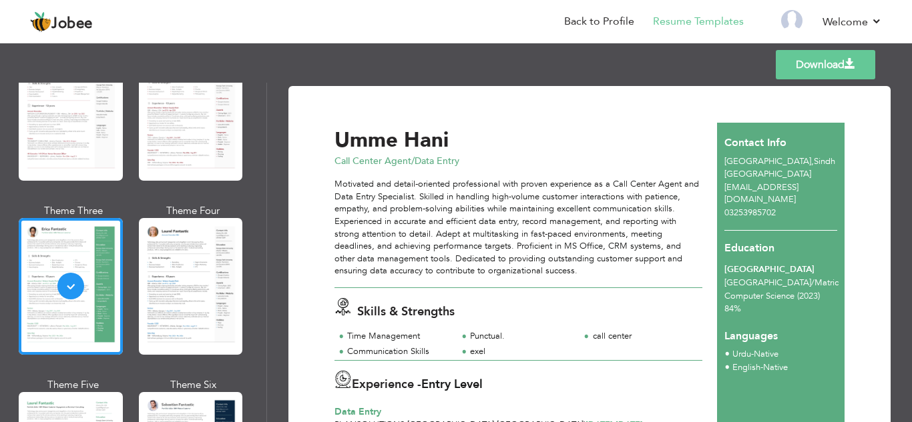
click at [800, 277] on div "[GEOGRAPHIC_DATA] / Matric" at bounding box center [780, 283] width 113 height 13
